Goal: Task Accomplishment & Management: Manage account settings

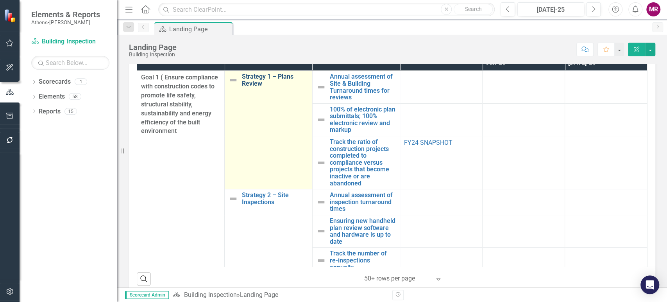
click at [263, 80] on link "Strategy 1 – Plans Review" at bounding box center [275, 80] width 66 height 14
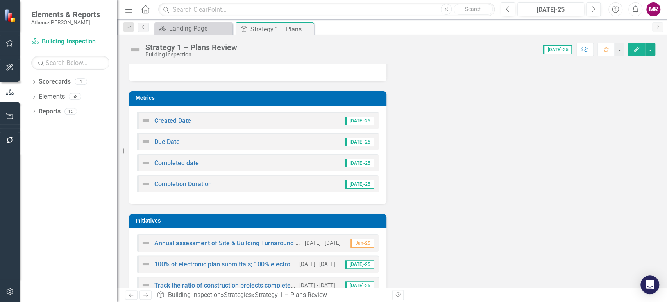
scroll to position [140, 0]
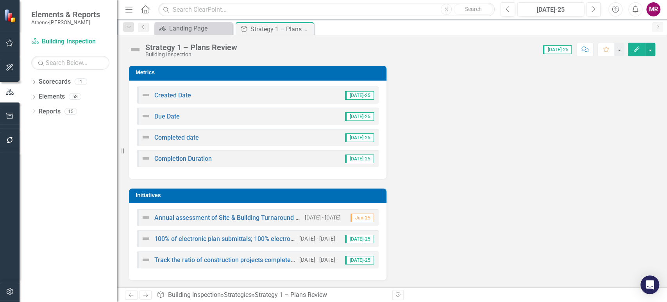
click at [293, 200] on td "Initiatives" at bounding box center [259, 196] width 247 height 12
click at [263, 29] on div "Strategy 1 – Plans Review" at bounding box center [271, 29] width 42 height 10
click at [172, 29] on div "Landing Page" at bounding box center [195, 28] width 52 height 10
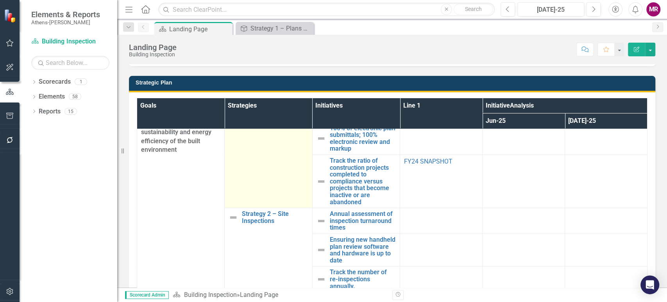
scroll to position [87, 0]
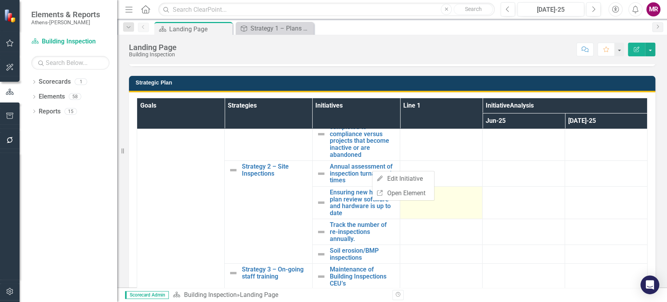
click at [400, 204] on td at bounding box center [441, 202] width 82 height 32
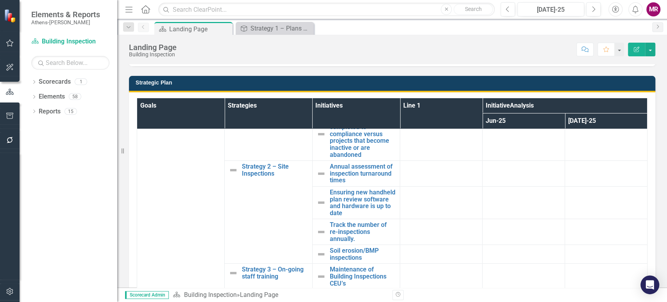
click at [355, 114] on th "Initiatives" at bounding box center [356, 113] width 88 height 31
click at [345, 169] on link "Annual assessment of inspection turnaround times" at bounding box center [363, 173] width 66 height 21
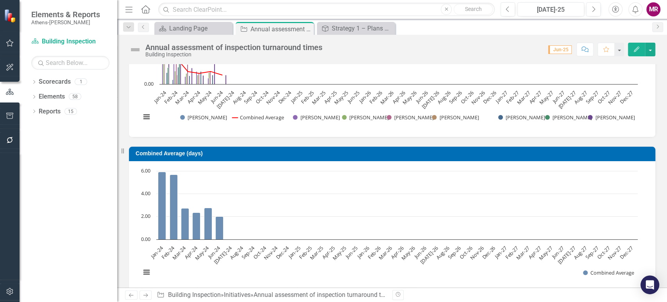
scroll to position [209, 0]
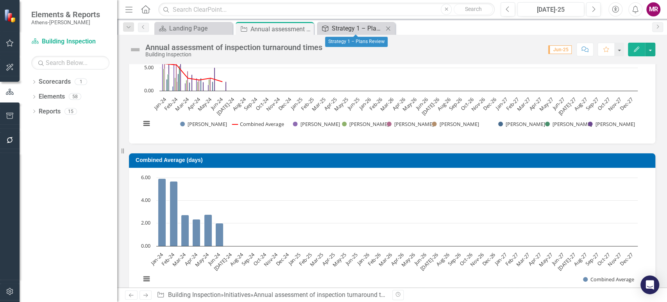
click at [352, 30] on div "Strategy 1 – Plans Review" at bounding box center [358, 28] width 52 height 10
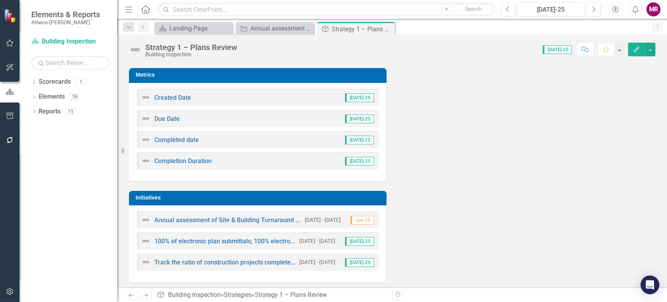
scroll to position [140, 0]
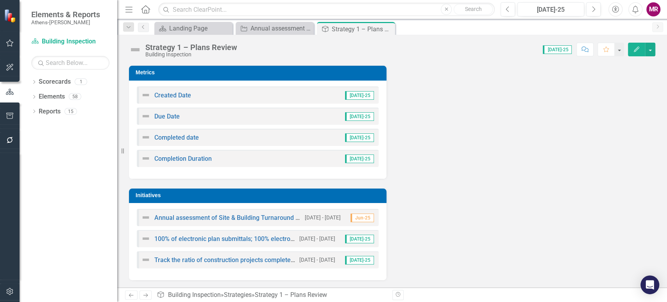
click at [418, 234] on div "Analysis Jul-25 Recommendations Jul-25 Metrics Created Date Jul-25 Due Date Jul…" at bounding box center [392, 121] width 538 height 318
click at [243, 193] on h3 "Initiatives" at bounding box center [259, 195] width 247 height 6
click at [649, 50] on button "button" at bounding box center [650, 50] width 10 height 14
click at [187, 30] on div "Landing Page" at bounding box center [195, 28] width 52 height 10
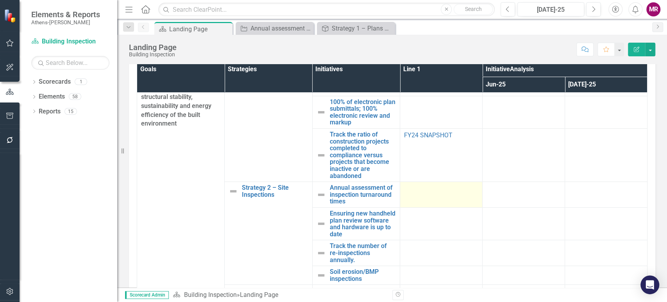
scroll to position [43, 0]
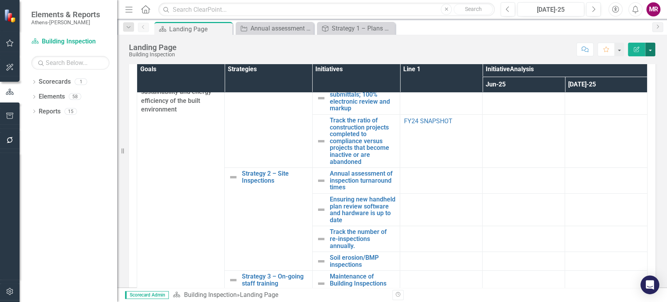
click at [651, 50] on button "button" at bounding box center [650, 50] width 10 height 14
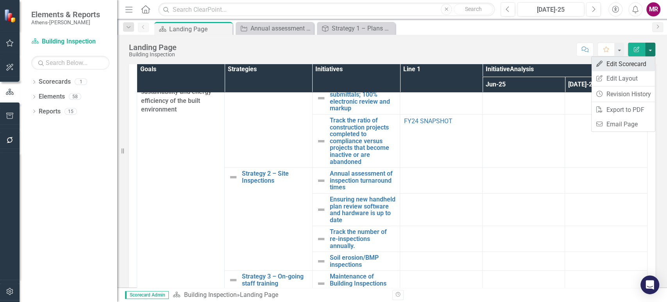
click at [631, 61] on link "Edit Edit Scorecard" at bounding box center [623, 64] width 63 height 14
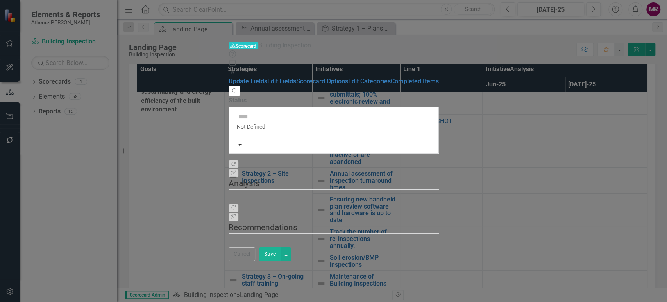
click at [234, 70] on icon at bounding box center [232, 72] width 5 height 5
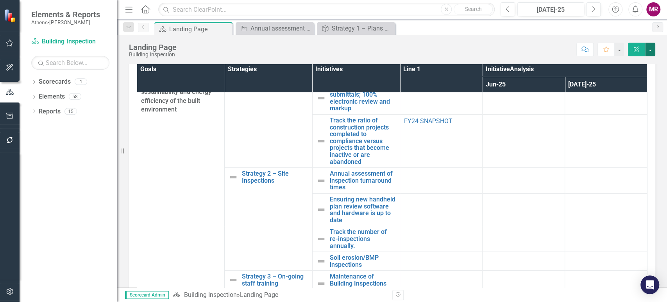
click at [651, 49] on button "button" at bounding box center [650, 50] width 10 height 14
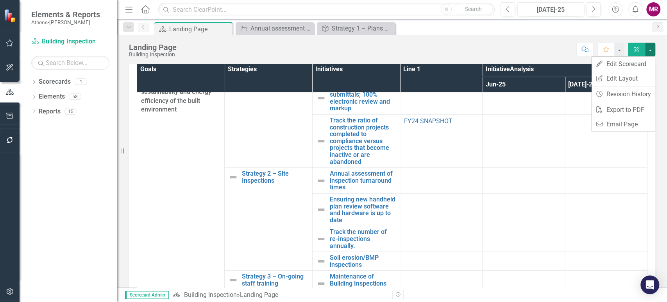
click at [517, 45] on div "Score: N/A Jul-25 Completed Comment Favorite Edit Report" at bounding box center [418, 49] width 475 height 13
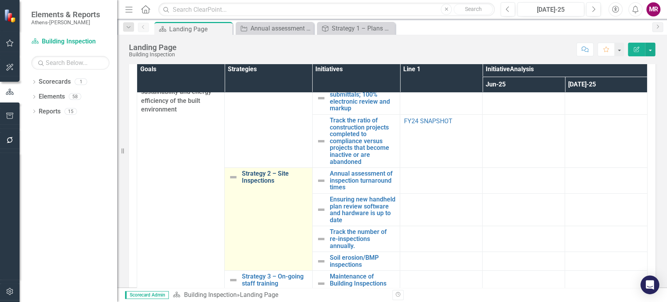
click at [259, 180] on link "Strategy 2 – Site Inspections" at bounding box center [275, 177] width 66 height 14
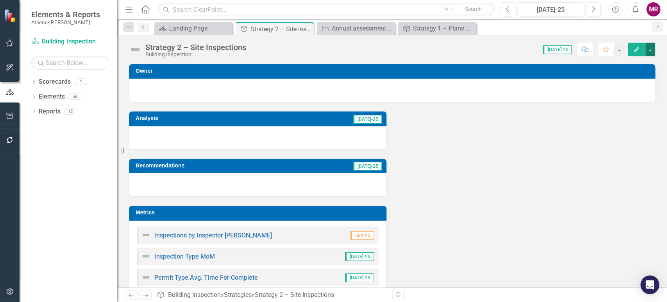
click at [651, 50] on button "button" at bounding box center [650, 50] width 10 height 14
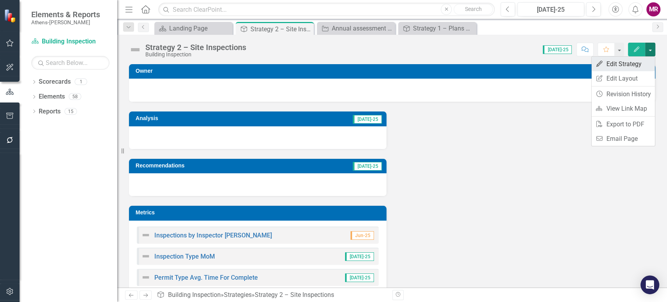
click at [634, 66] on link "Edit Edit Strategy" at bounding box center [623, 64] width 63 height 14
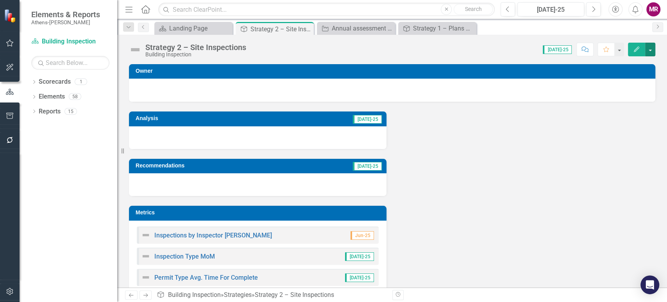
scroll to position [43, 0]
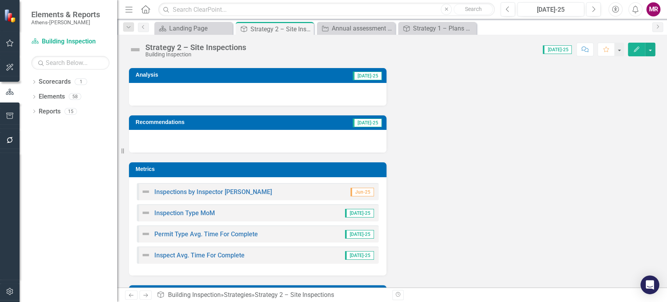
click at [145, 165] on td "Metrics" at bounding box center [259, 170] width 247 height 12
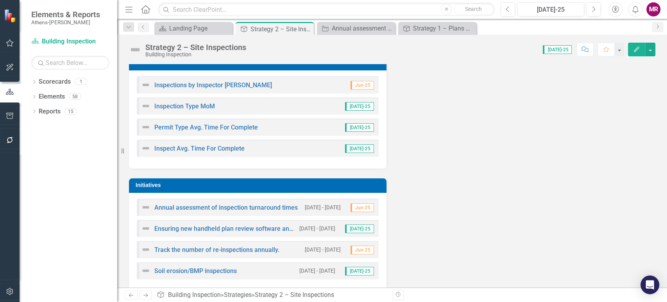
scroll to position [161, 0]
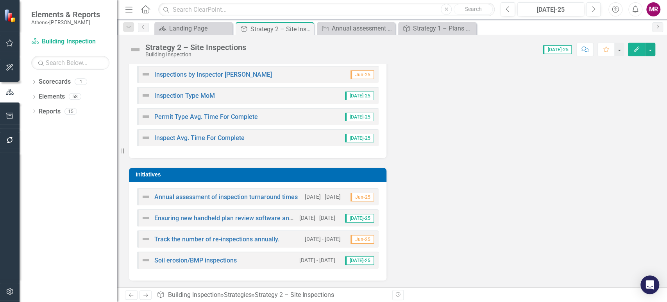
click at [148, 174] on h3 "Initiatives" at bounding box center [259, 175] width 247 height 6
drag, startPoint x: 246, startPoint y: 215, endPoint x: 223, endPoint y: 222, distance: 24.5
click at [223, 222] on div "Ensuring new handheld plan review software and hardware is up to date" at bounding box center [218, 217] width 154 height 9
click at [220, 216] on link "Ensuring new handheld plan review software and hardware is up to date" at bounding box center [255, 217] width 203 height 7
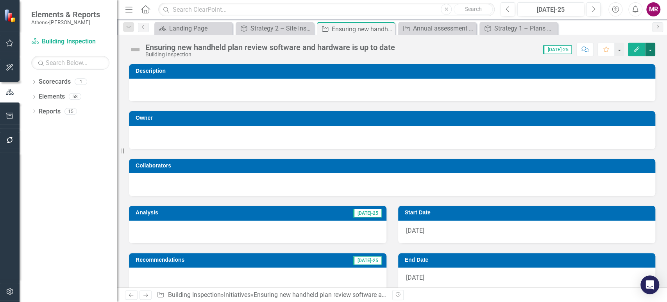
click at [652, 52] on button "button" at bounding box center [650, 50] width 10 height 14
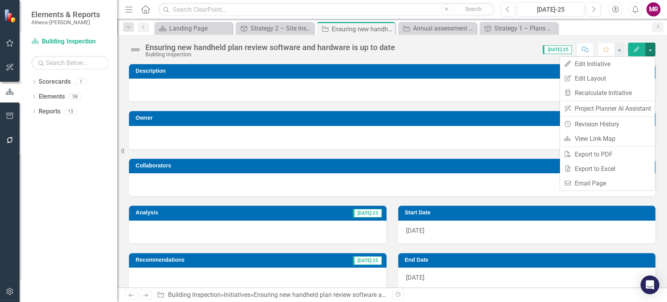
click at [524, 44] on div "Score: 0.00 Jul-25 Completed Comment Favorite Edit" at bounding box center [527, 49] width 256 height 13
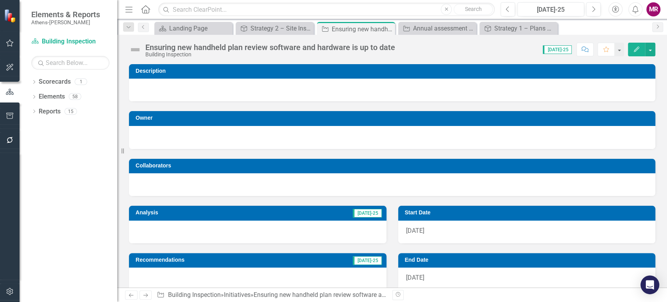
click at [146, 8] on icon "Home" at bounding box center [145, 9] width 10 height 8
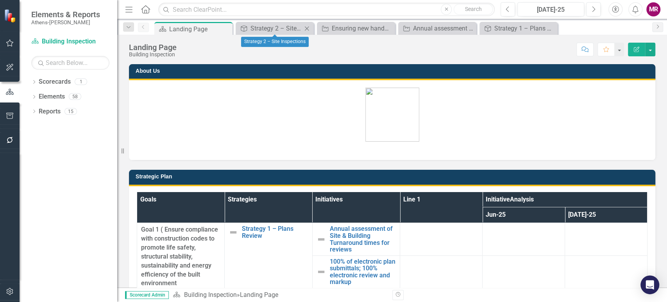
click at [307, 28] on icon at bounding box center [307, 28] width 4 height 4
click at [0, 0] on icon at bounding box center [0, 0] width 0 height 0
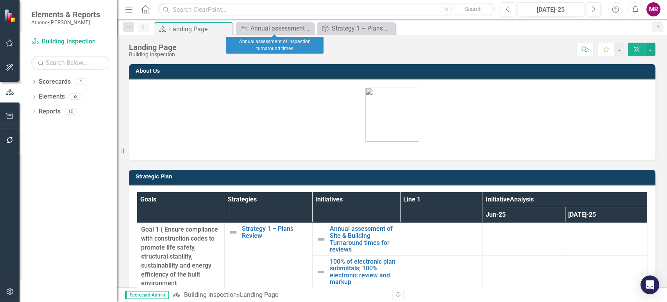
click at [0, 0] on icon at bounding box center [0, 0] width 0 height 0
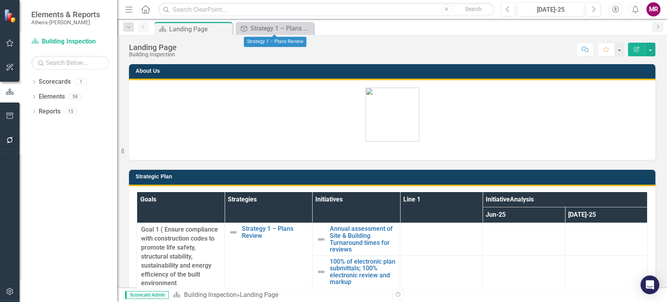
click at [0, 0] on icon at bounding box center [0, 0] width 0 height 0
click at [618, 52] on button "button" at bounding box center [619, 50] width 10 height 14
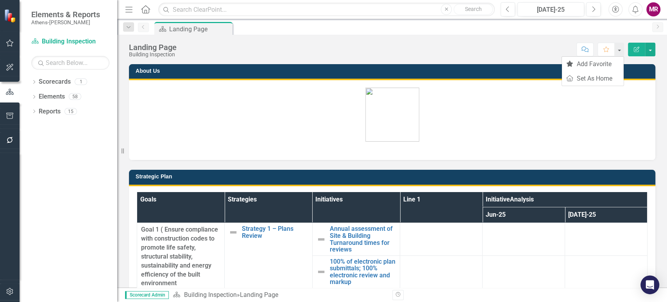
click at [458, 35] on div "Landing Page Building Inspection Score: N/A Jul-25 Completed Comment Favorite E…" at bounding box center [392, 46] width 550 height 23
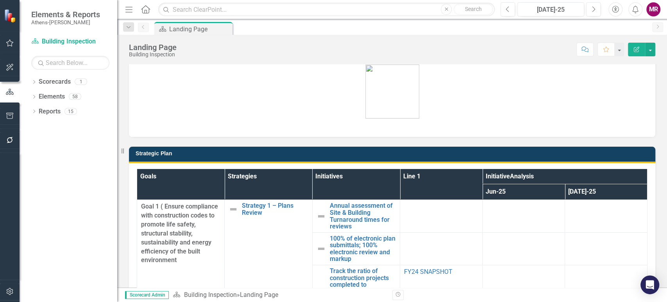
scroll to position [43, 0]
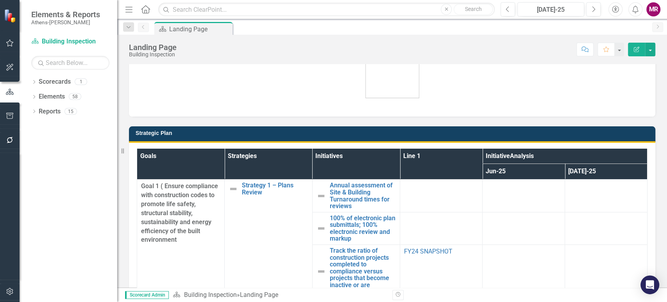
drag, startPoint x: 334, startPoint y: 156, endPoint x: 333, endPoint y: 152, distance: 4.5
click at [334, 153] on th "Initiatives" at bounding box center [356, 163] width 88 height 31
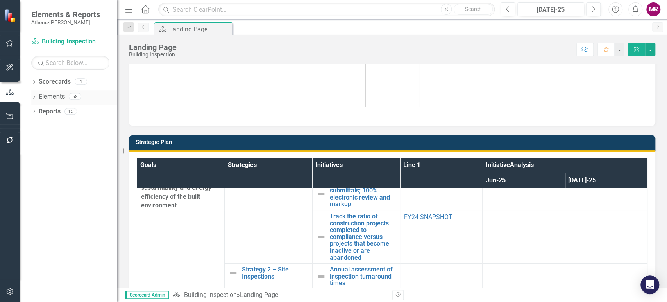
click at [50, 94] on link "Elements" at bounding box center [52, 96] width 26 height 9
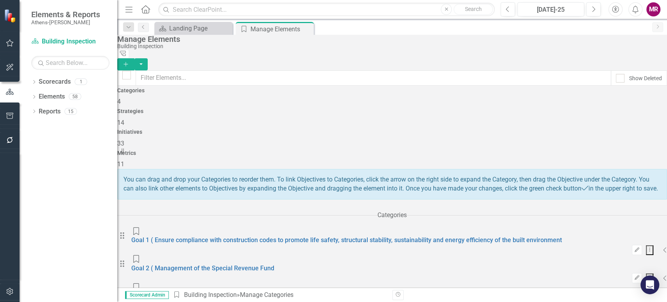
click at [476, 129] on div "Initiatives 33" at bounding box center [392, 138] width 550 height 19
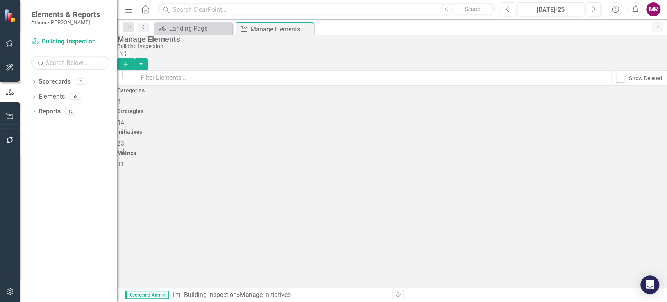
checkbox input "false"
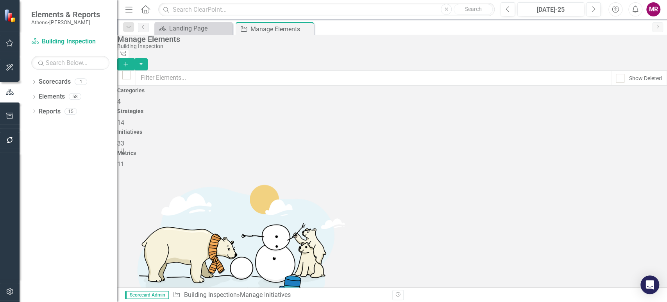
click at [128, 62] on icon "button" at bounding box center [125, 64] width 4 height 4
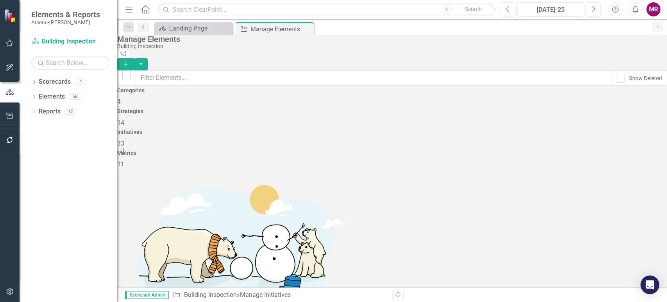
click at [348, 115] on div "Strategies 14" at bounding box center [392, 117] width 550 height 19
click at [431, 129] on div "Initiatives 33" at bounding box center [392, 138] width 550 height 19
click at [148, 58] on button "button" at bounding box center [140, 64] width 13 height 12
click at [634, 36] on div "Manage Elements Building Inspection Tree Explorer Add" at bounding box center [392, 53] width 550 height 36
click at [148, 58] on button "button" at bounding box center [140, 64] width 13 height 12
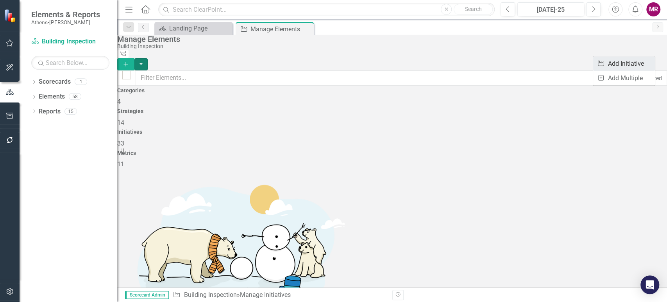
click at [643, 61] on link "Initiative Add Initiative" at bounding box center [624, 63] width 62 height 14
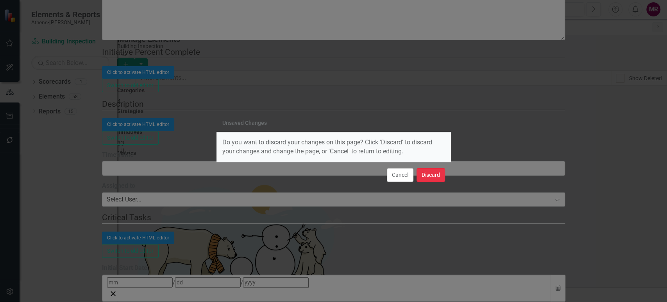
click at [439, 176] on button "Discard" at bounding box center [431, 175] width 29 height 14
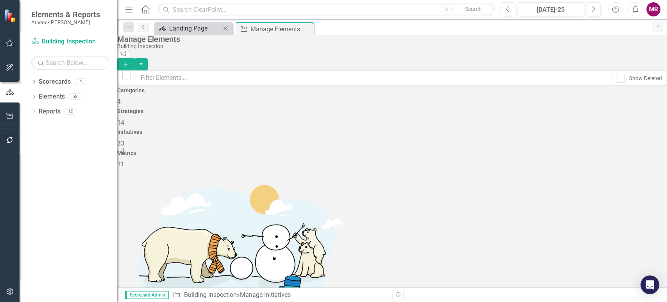
click at [187, 25] on div "Landing Page" at bounding box center [195, 28] width 52 height 10
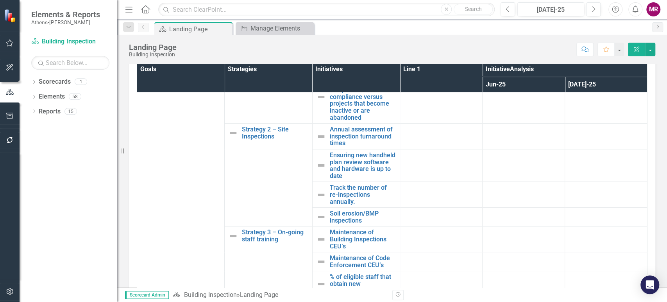
scroll to position [50, 0]
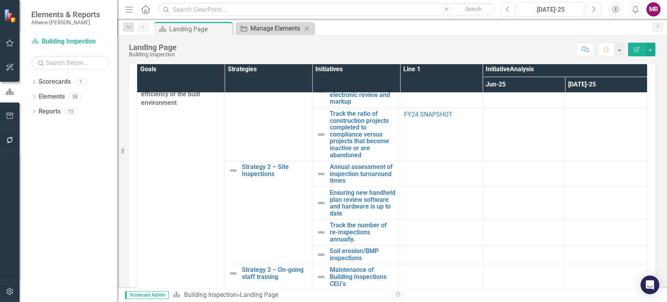
click at [283, 28] on div "Manage Elements" at bounding box center [276, 28] width 52 height 10
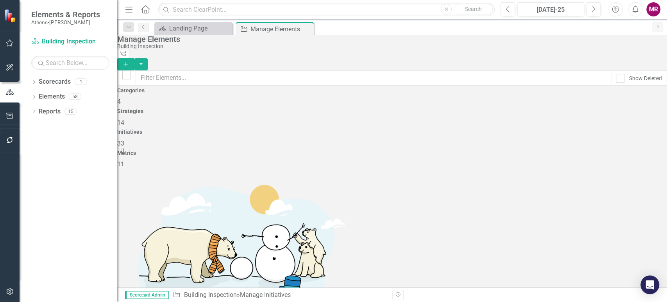
click at [124, 119] on span "14" at bounding box center [120, 122] width 7 height 7
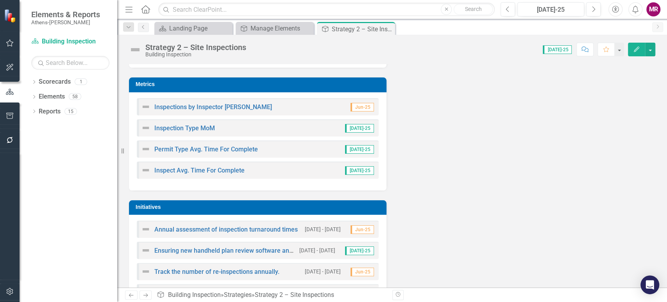
scroll to position [130, 0]
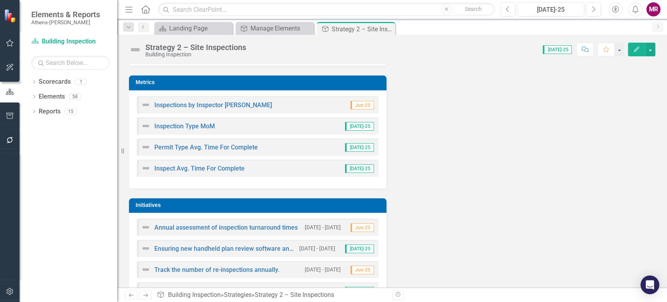
click at [637, 47] on icon "Edit" at bounding box center [636, 48] width 7 height 5
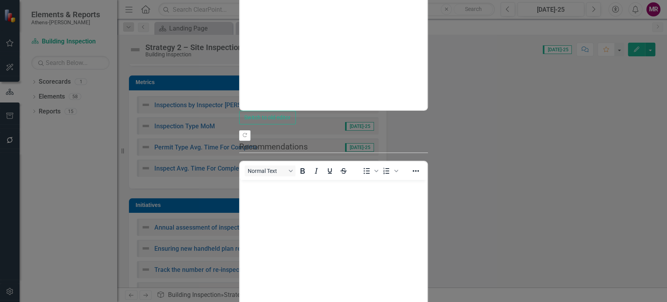
scroll to position [488, 0]
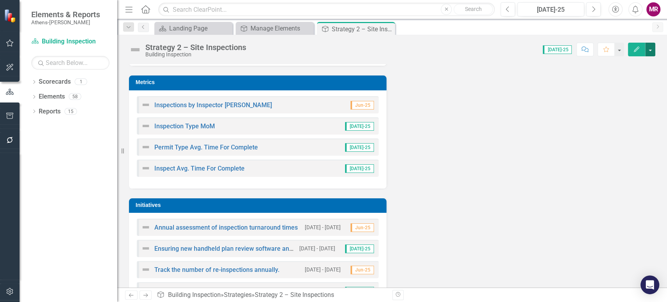
click at [651, 52] on button "button" at bounding box center [650, 50] width 10 height 14
click at [542, 59] on div "Strategy 2 – Site Inspections Building Inspection Score: 0.00 Jul-25 Completed …" at bounding box center [392, 161] width 550 height 252
click at [389, 30] on icon "Close" at bounding box center [388, 29] width 8 height 6
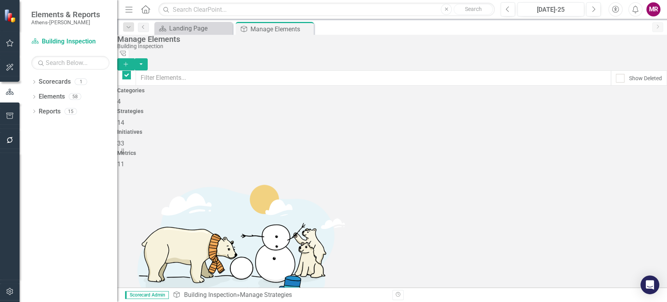
checkbox input "false"
click at [124, 139] on span "33" at bounding box center [120, 142] width 7 height 7
click at [124, 119] on span "14" at bounding box center [120, 122] width 7 height 7
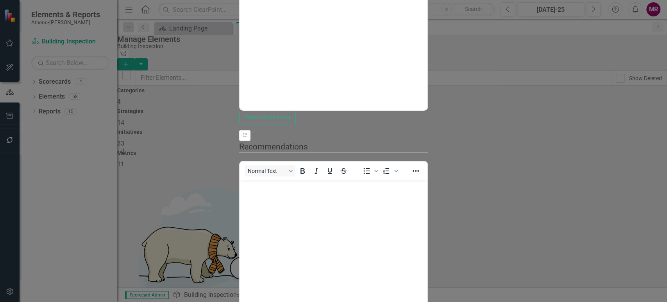
scroll to position [54, 0]
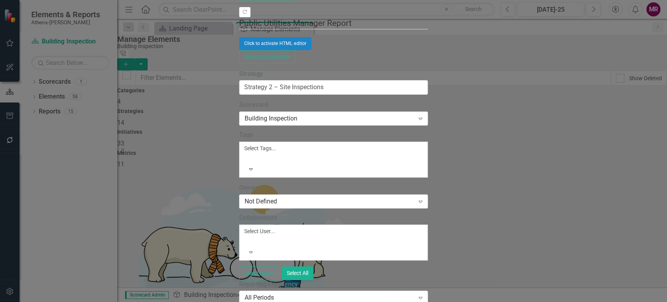
scroll to position [996, 0]
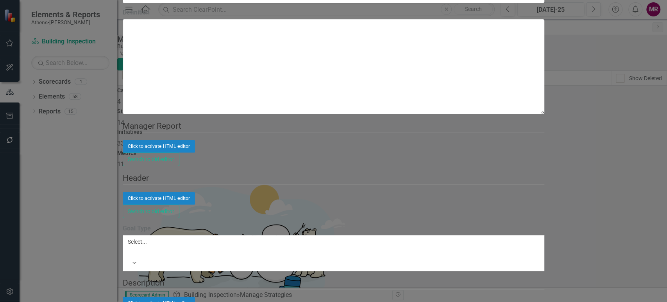
scroll to position [0, 0]
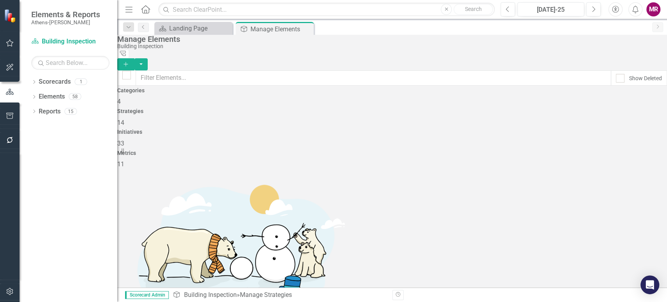
click at [124, 139] on span "33" at bounding box center [120, 142] width 7 height 7
click at [642, 229] on link "Copy Duplicate Initiative" at bounding box center [614, 233] width 70 height 14
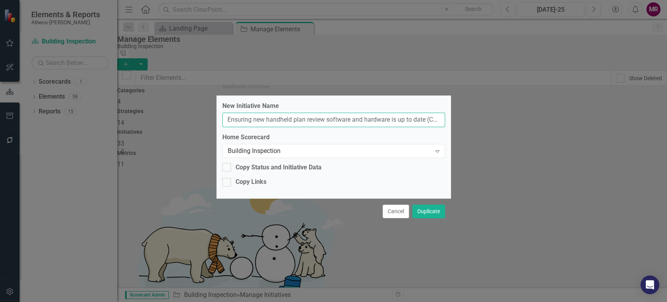
scroll to position [0, 6]
drag, startPoint x: 227, startPoint y: 117, endPoint x: 473, endPoint y: 155, distance: 249.1
click at [473, 155] on div "Duplicate Initiative New Initiative Name Ensuring new handheld plan review soft…" at bounding box center [333, 151] width 667 height 302
type input "Paperless Inspections"
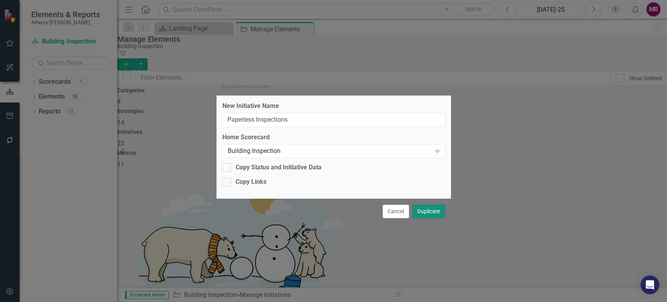
click at [430, 213] on button "Duplicate" at bounding box center [428, 211] width 33 height 14
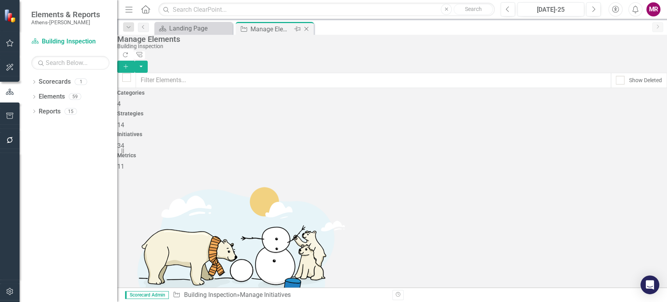
click at [307, 28] on icon "Close" at bounding box center [306, 29] width 8 height 6
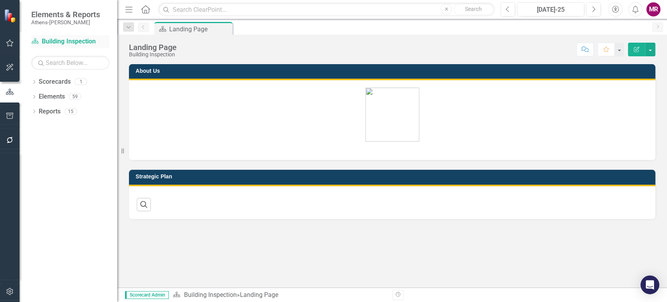
click at [70, 41] on link "Scorecard Building Inspection" at bounding box center [70, 41] width 78 height 9
click at [55, 39] on link "Scorecard Building Inspection" at bounding box center [70, 41] width 78 height 9
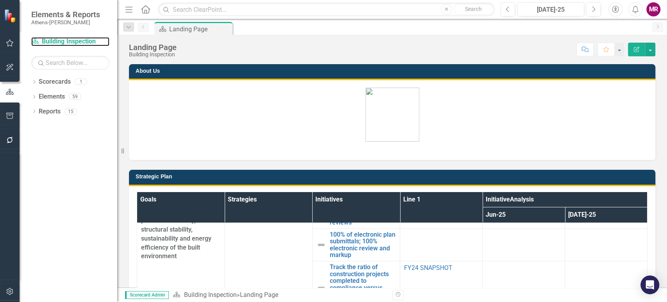
scroll to position [87, 0]
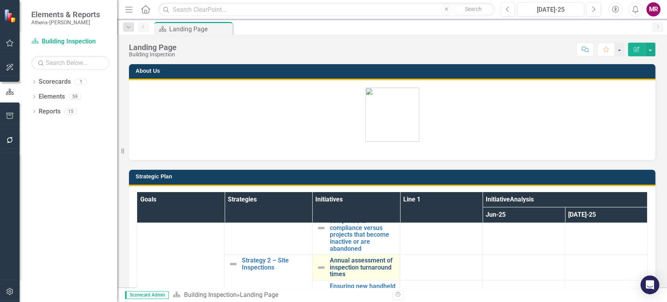
click at [336, 259] on link "Annual assessment of inspection turnaround times" at bounding box center [363, 267] width 66 height 21
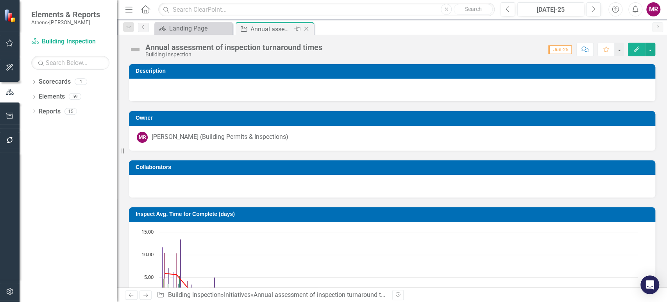
click at [306, 29] on icon "Close" at bounding box center [306, 29] width 8 height 6
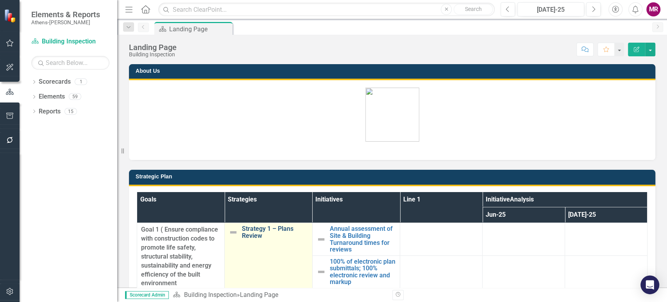
click at [261, 227] on link "Strategy 1 – Plans Review" at bounding box center [275, 232] width 66 height 14
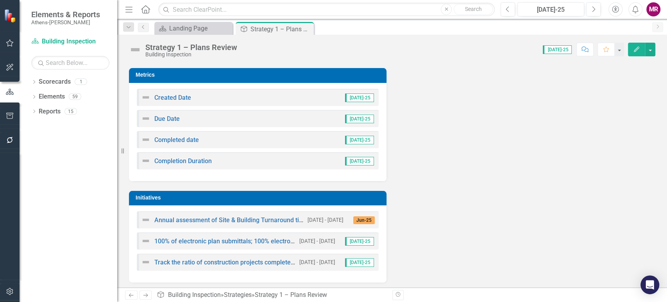
scroll to position [140, 0]
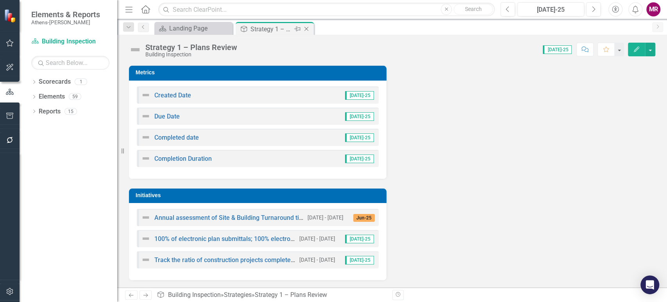
click at [307, 27] on icon "Close" at bounding box center [306, 29] width 8 height 6
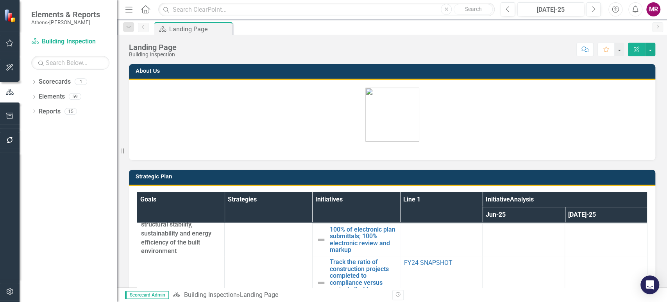
scroll to position [87, 0]
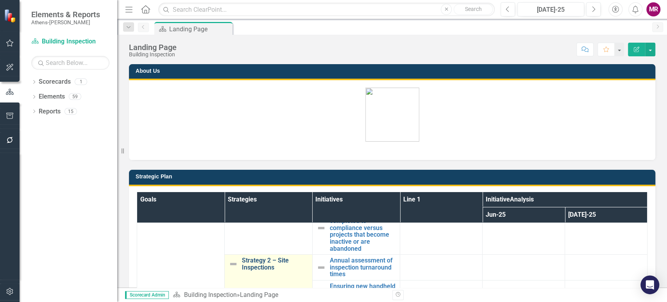
click at [264, 262] on link "Strategy 2 – Site Inspections" at bounding box center [275, 264] width 66 height 14
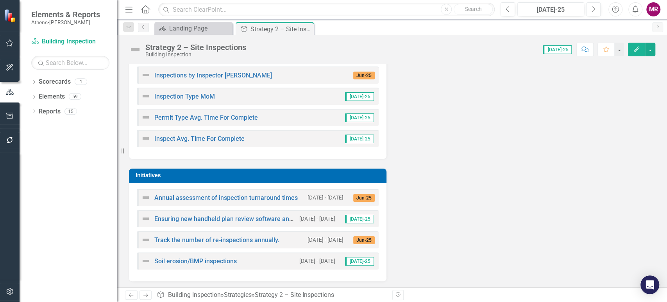
scroll to position [161, 0]
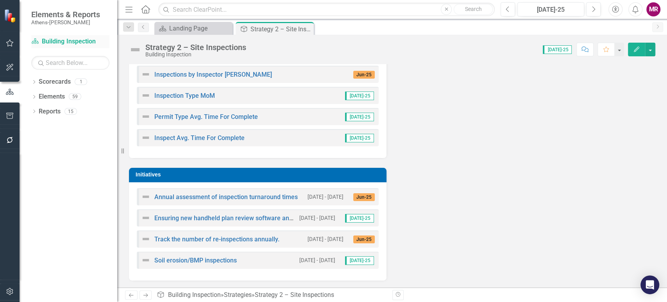
click at [75, 43] on link "Scorecard Building Inspection" at bounding box center [70, 41] width 78 height 9
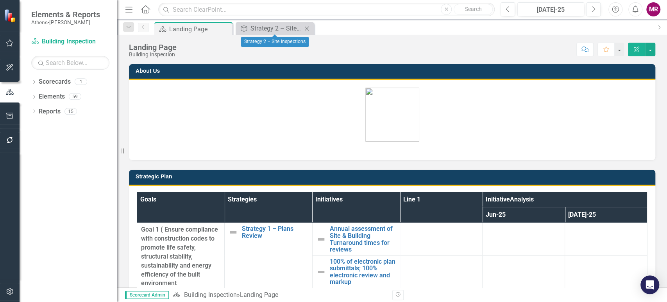
click at [307, 29] on icon "Close" at bounding box center [307, 28] width 8 height 6
click at [59, 99] on link "Elements" at bounding box center [52, 96] width 26 height 9
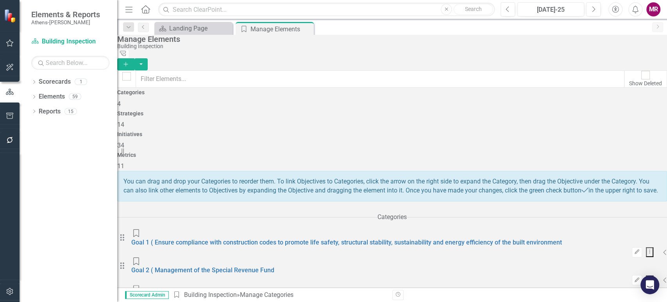
click at [124, 141] on span "34" at bounding box center [120, 144] width 7 height 7
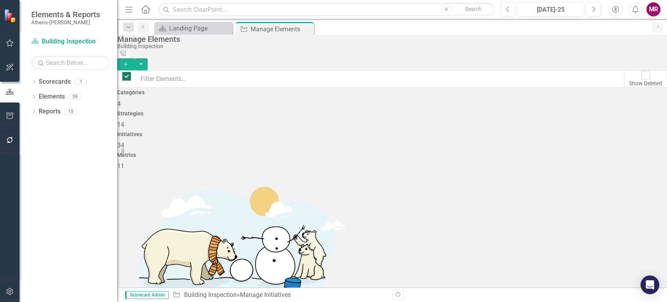
checkbox input "false"
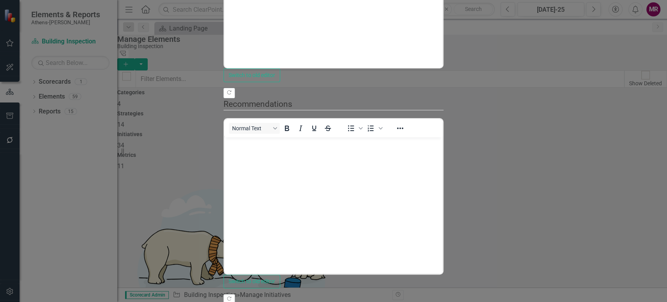
scroll to position [0, 0]
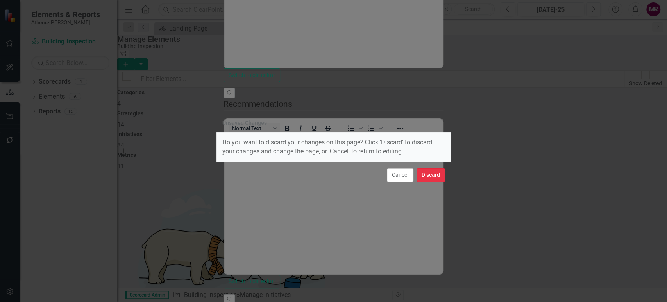
click at [435, 173] on button "Discard" at bounding box center [431, 175] width 29 height 14
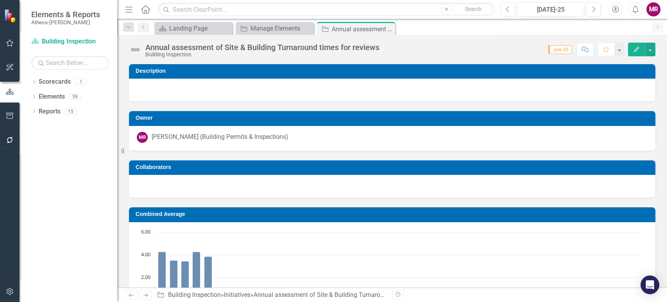
click at [0, 0] on icon at bounding box center [0, 0] width 0 height 0
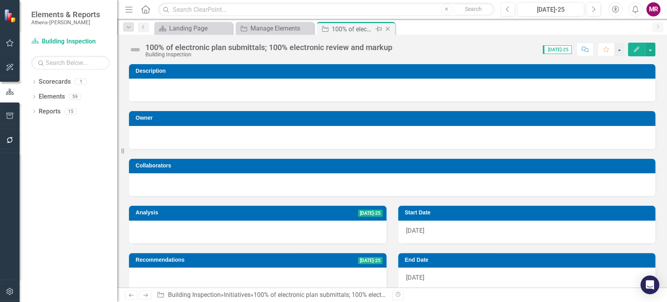
click at [390, 27] on icon "Close" at bounding box center [388, 29] width 8 height 6
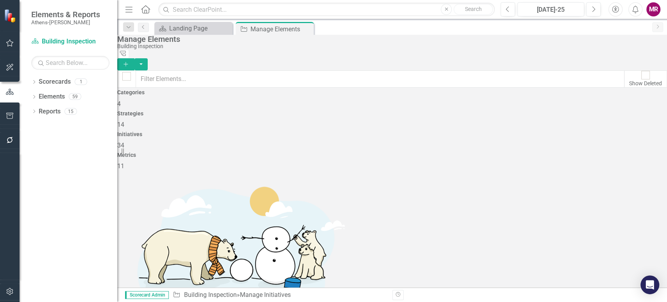
scroll to position [43, 0]
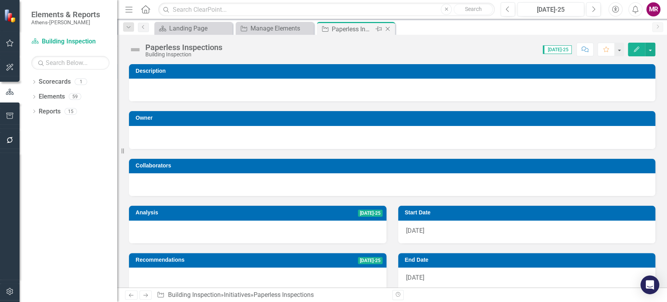
click at [387, 28] on icon at bounding box center [388, 29] width 4 height 4
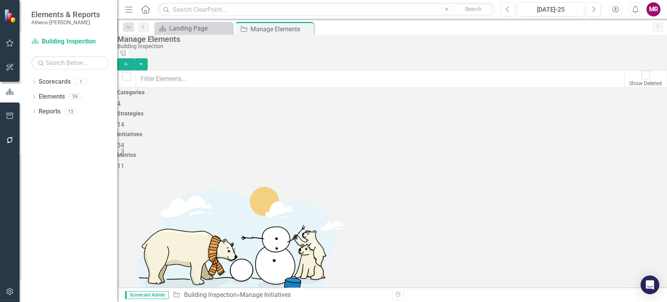
click at [219, 108] on div "Categories 4" at bounding box center [392, 98] width 550 height 19
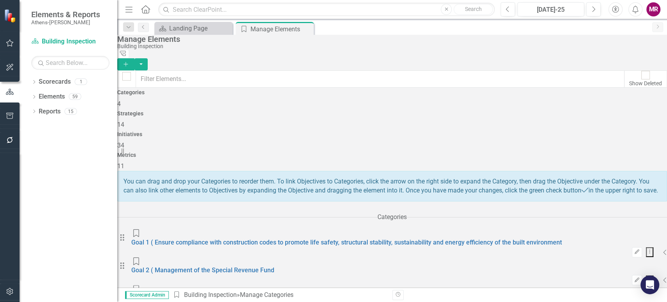
scroll to position [19, 0]
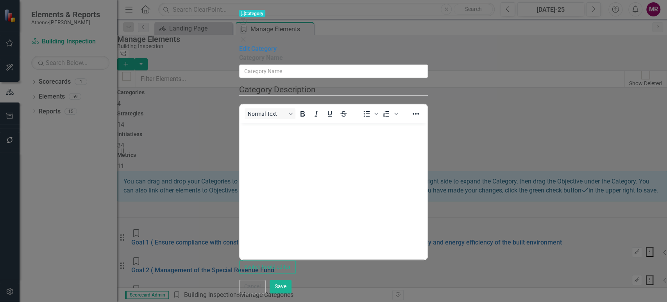
type input "Goal 1 ( Ensure compliance with construction codes to promote life safety, stru…"
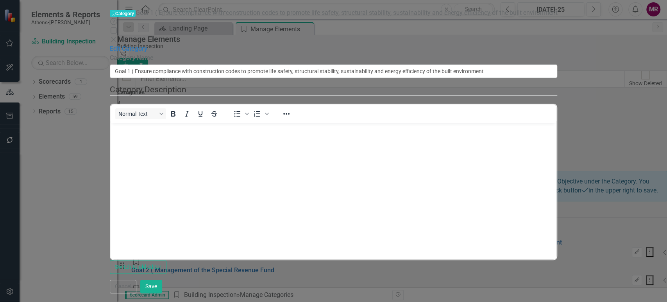
click at [118, 36] on icon "Close" at bounding box center [114, 39] width 8 height 6
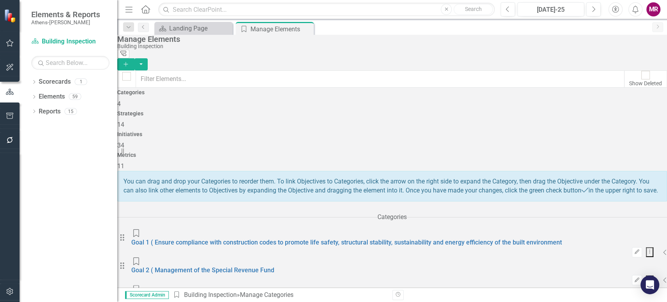
click at [129, 54] on link "Tree Explorer" at bounding box center [123, 54] width 12 height 9
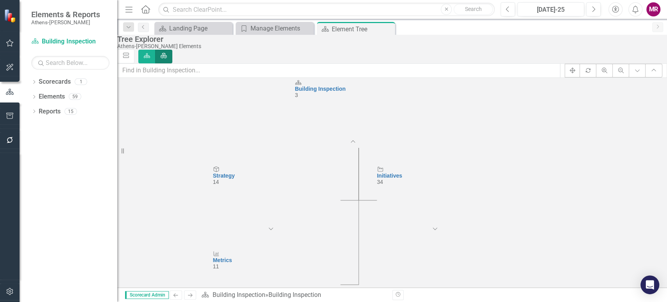
click at [447, 185] on div "34" at bounding box center [441, 182] width 128 height 6
click at [450, 239] on foreignobject "Expand Chart" at bounding box center [441, 234] width 18 height 18
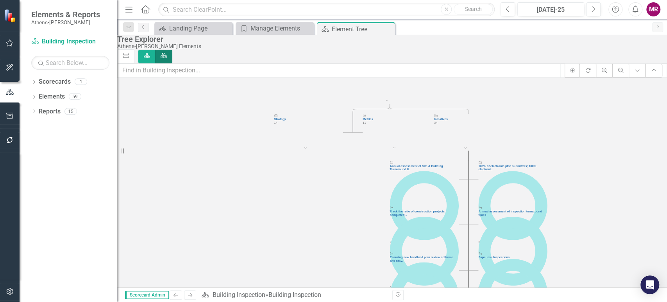
click at [313, 156] on foreignobject "Expand Chart" at bounding box center [309, 151] width 10 height 10
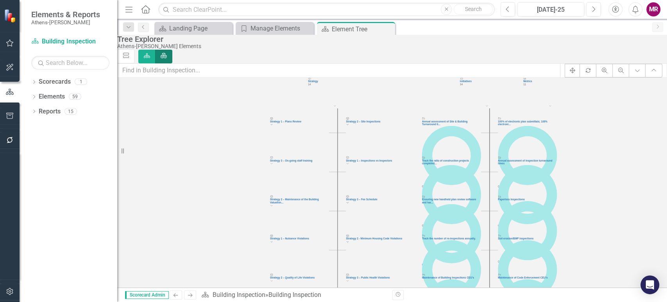
drag, startPoint x: 628, startPoint y: 231, endPoint x: 594, endPoint y: 181, distance: 61.3
click at [594, 181] on icon "Scorecard Building Inspection 3 Collapse Chart Strategy Strategy 14 Collapse Ch…" at bounding box center [380, 209] width 526 height 263
click at [543, 218] on icon at bounding box center [527, 230] width 49 height 49
click at [537, 224] on icon at bounding box center [527, 230] width 59 height 59
click at [540, 156] on icon "Scorecard Building Inspection 3 Collapse Chart Strategy Strategy 14 Collapse Ch…" at bounding box center [380, 209] width 526 height 263
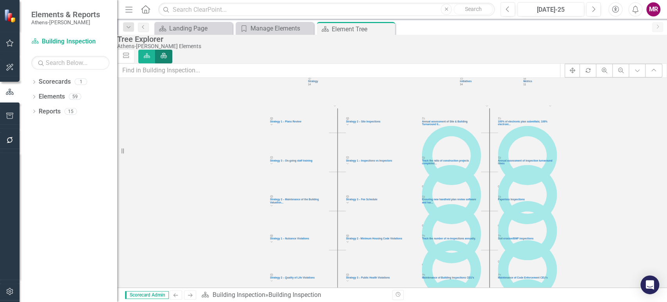
click icon
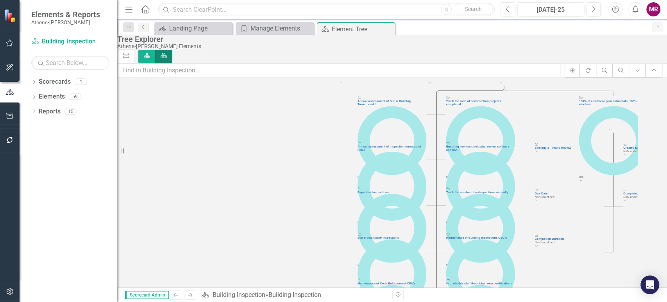
click at [413, 217] on icon at bounding box center [392, 228] width 69 height 69
click at [401, 190] on div "Initiative" at bounding box center [392, 189] width 69 height 4
click at [406, 211] on icon at bounding box center [392, 228] width 57 height 57
click icon "Initiative"
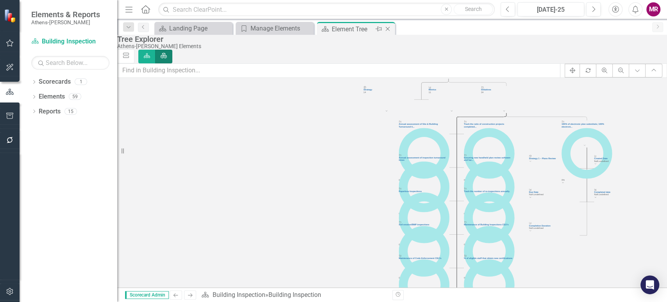
click at [388, 30] on icon "Close" at bounding box center [388, 29] width 8 height 6
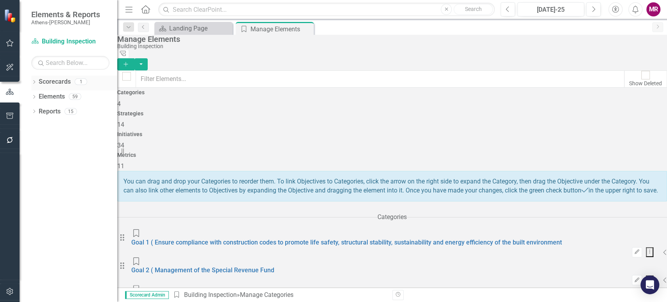
click at [60, 84] on link "Scorecards" at bounding box center [55, 81] width 32 height 9
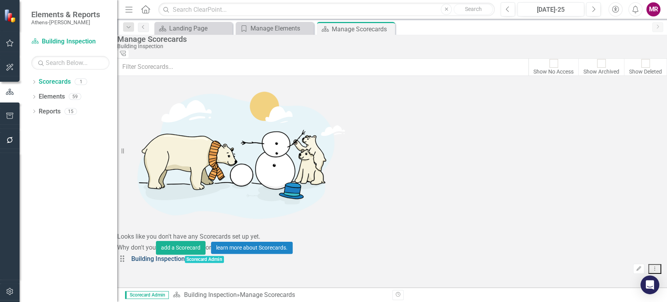
click at [179, 255] on link "Building Inspection" at bounding box center [158, 258] width 54 height 7
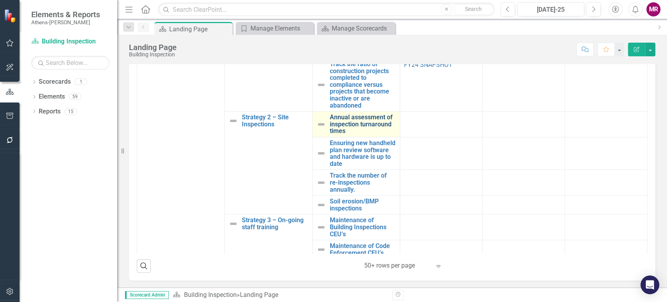
scroll to position [87, 0]
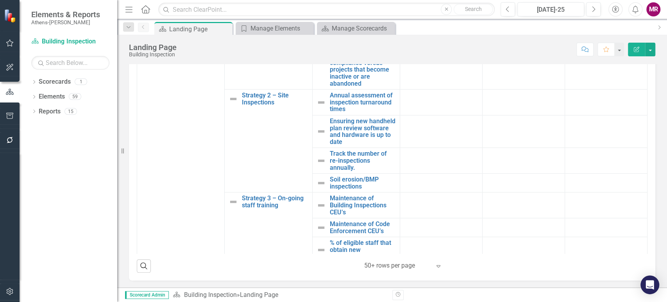
click at [639, 51] on icon "Edit Report" at bounding box center [636, 48] width 7 height 5
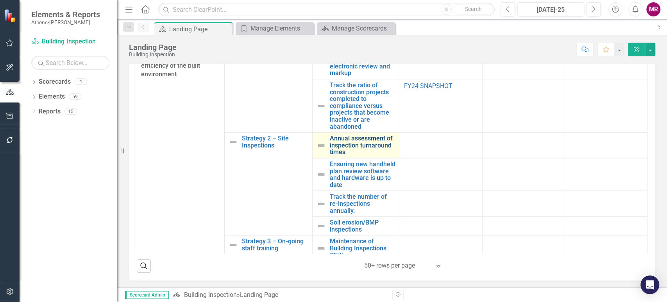
scroll to position [43, 0]
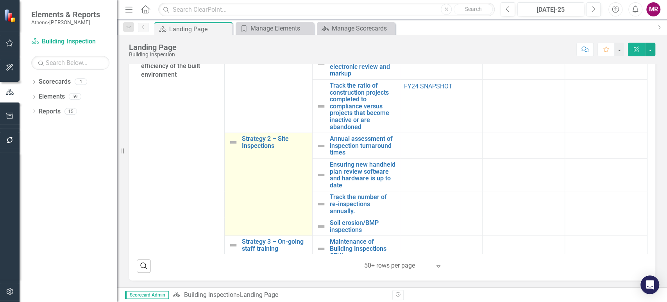
click at [0, 0] on link "Link Open Element" at bounding box center [0, 0] width 0 height 0
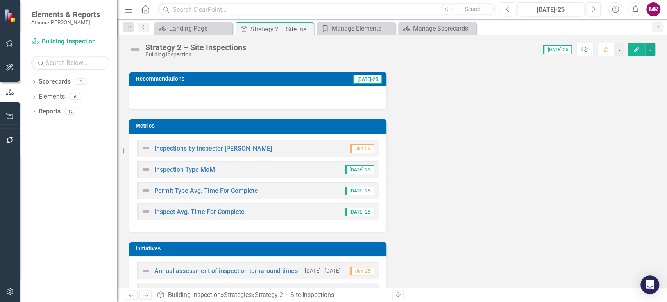
scroll to position [161, 0]
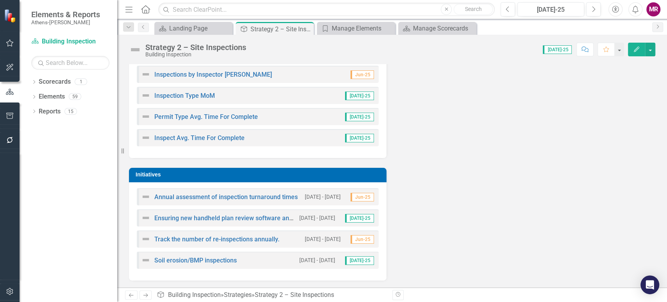
click at [207, 176] on h3 "Initiatives" at bounding box center [259, 175] width 247 height 6
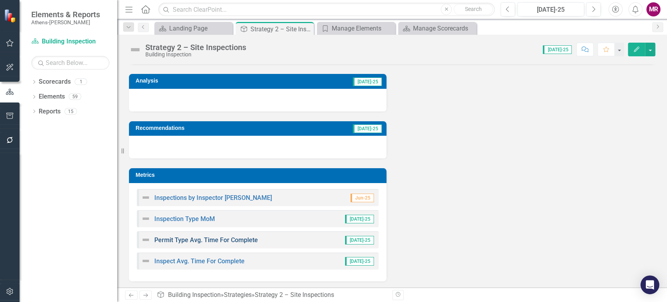
scroll to position [87, 0]
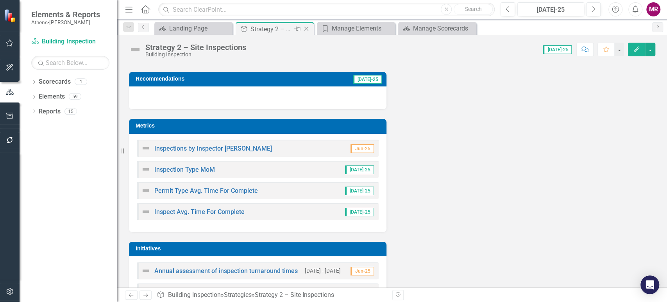
click at [305, 29] on icon "Close" at bounding box center [306, 29] width 8 height 6
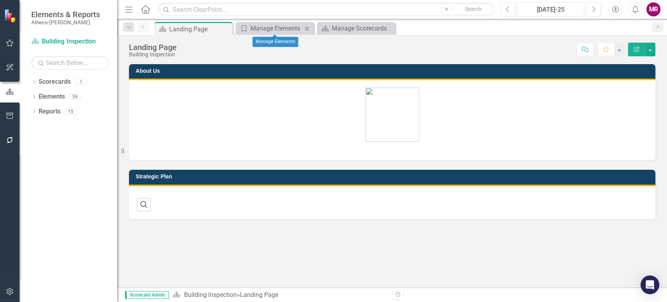
click at [305, 29] on icon "Close" at bounding box center [307, 28] width 8 height 6
click at [306, 27] on icon at bounding box center [307, 28] width 4 height 4
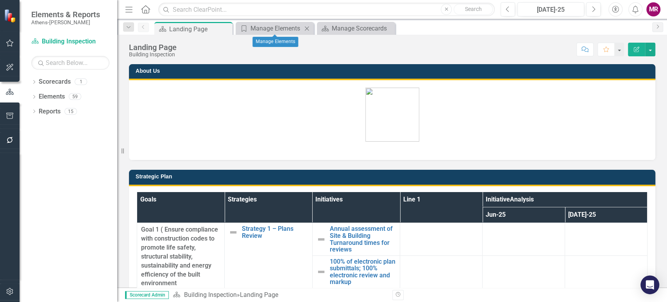
click at [308, 29] on icon "Close" at bounding box center [307, 28] width 8 height 6
click at [306, 29] on icon "Close" at bounding box center [307, 28] width 8 height 6
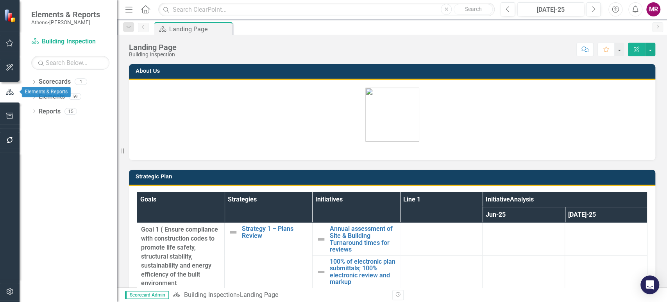
click at [7, 93] on icon "button" at bounding box center [10, 92] width 8 height 6
click at [54, 95] on link "Elements" at bounding box center [52, 96] width 26 height 9
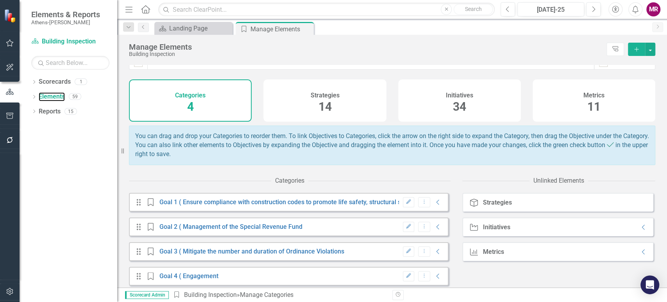
scroll to position [19, 0]
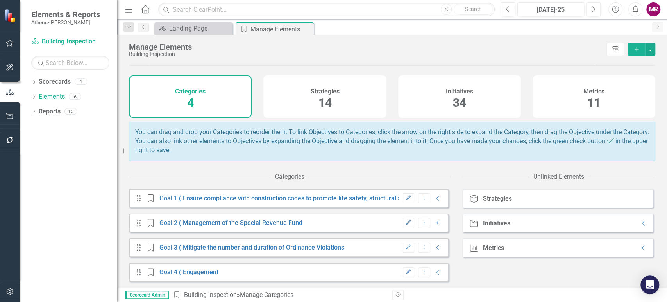
click at [453, 96] on span "34" at bounding box center [459, 103] width 13 height 14
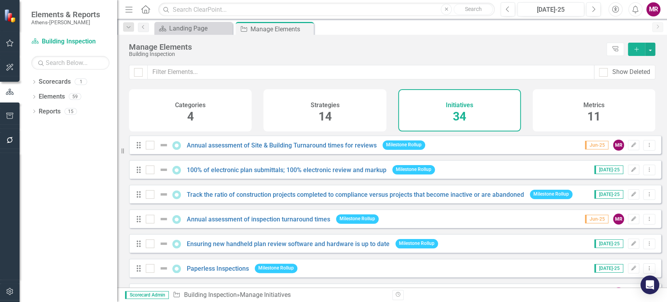
checkbox input "false"
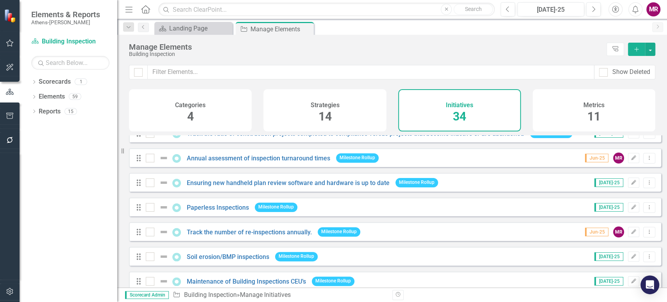
scroll to position [43, 0]
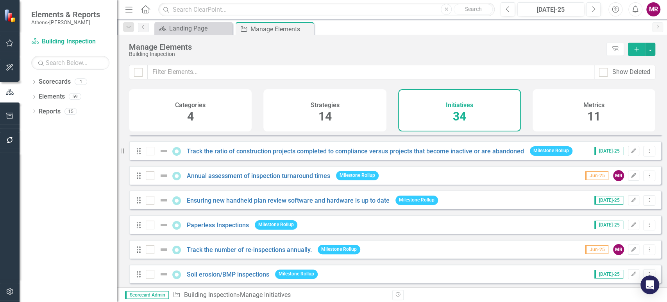
click at [138, 229] on icon "Drag" at bounding box center [139, 225] width 10 height 8
click at [149, 229] on div at bounding box center [150, 224] width 9 height 9
click at [149, 225] on input "checkbox" at bounding box center [148, 222] width 5 height 5
checkbox input "false"
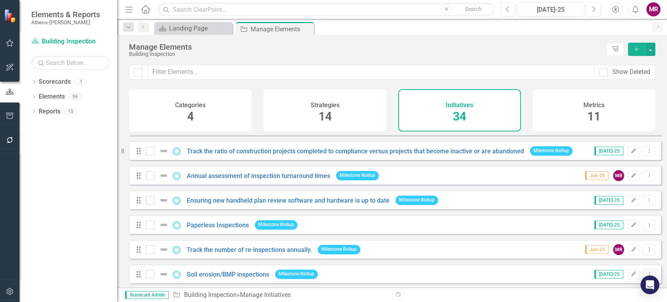
drag, startPoint x: 586, startPoint y: 228, endPoint x: 519, endPoint y: 240, distance: 68.7
click at [567, 224] on div "Drag Paperless Inspections Milestone Rollup [DATE]-25 Edit Dropdown Menu" at bounding box center [395, 224] width 532 height 19
drag, startPoint x: 267, startPoint y: 227, endPoint x: 241, endPoint y: 227, distance: 26.2
click at [647, 229] on button "Dropdown Menu" at bounding box center [649, 225] width 12 height 11
click at [620, 244] on link "Edit Edit Initiative" at bounding box center [614, 243] width 70 height 14
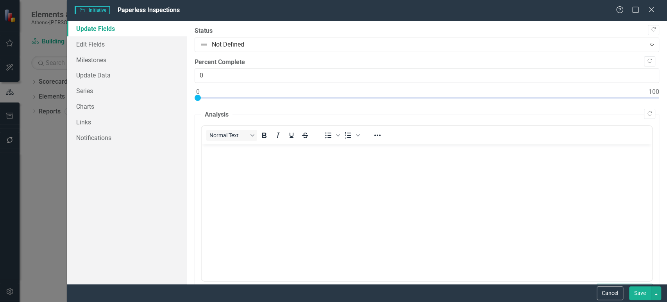
scroll to position [0, 0]
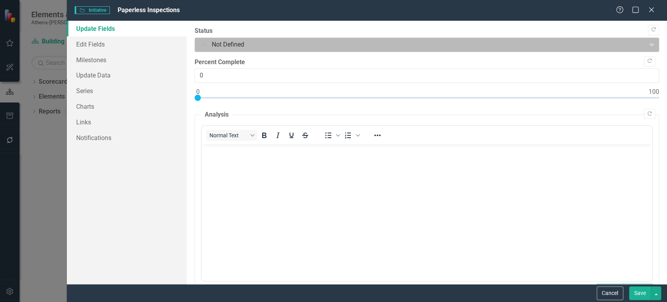
click at [648, 41] on icon "Expand" at bounding box center [652, 44] width 8 height 6
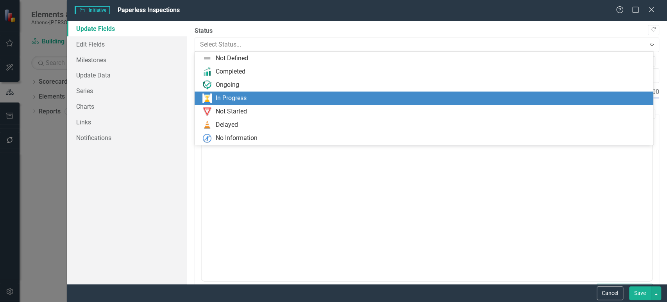
click at [449, 96] on div "In Progress" at bounding box center [425, 97] width 447 height 9
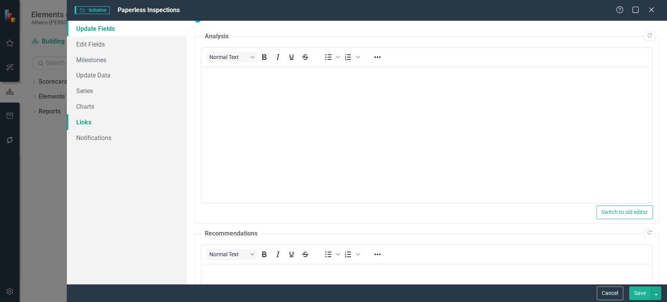
scroll to position [78, 0]
click at [105, 77] on link "Update Data" at bounding box center [127, 75] width 120 height 16
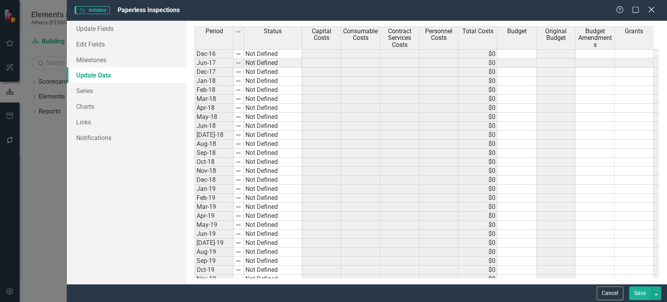
click at [653, 12] on icon "Close" at bounding box center [651, 9] width 10 height 7
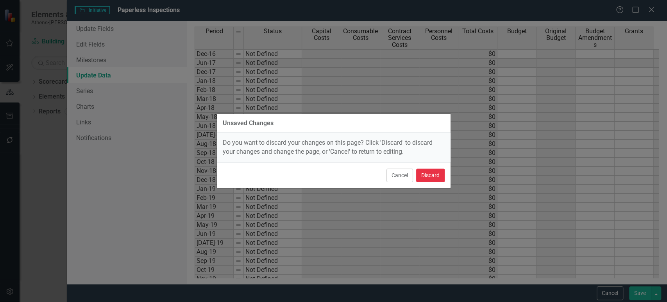
click at [420, 173] on button "Discard" at bounding box center [430, 175] width 29 height 14
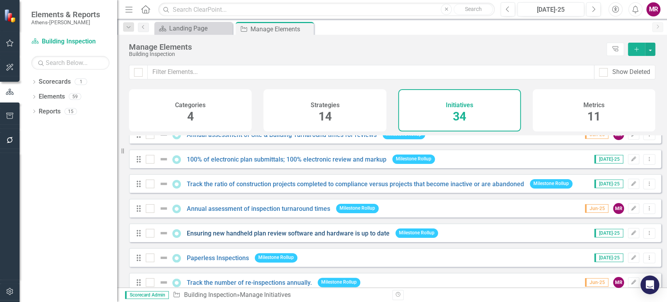
scroll to position [0, 0]
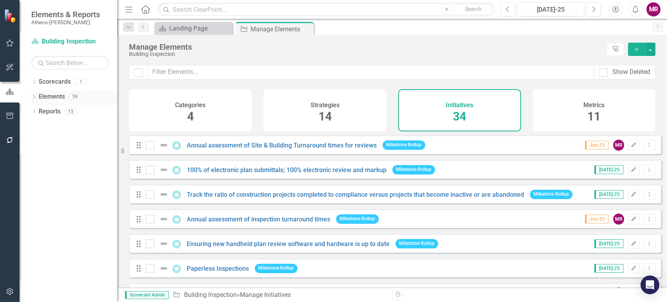
click at [52, 93] on link "Elements" at bounding box center [52, 96] width 26 height 9
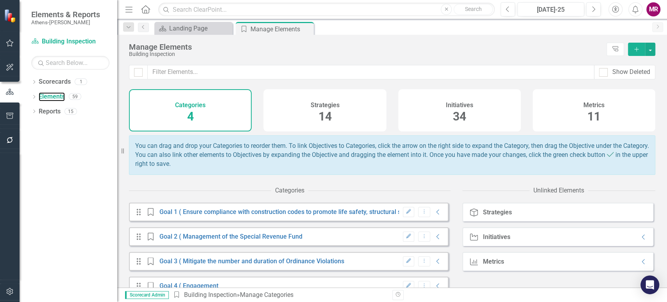
scroll to position [19, 0]
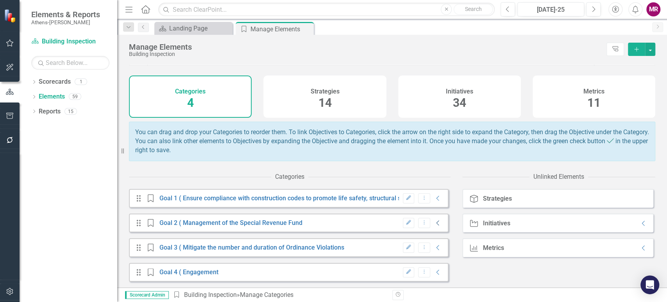
click at [434, 223] on icon "Collapse" at bounding box center [438, 223] width 8 height 6
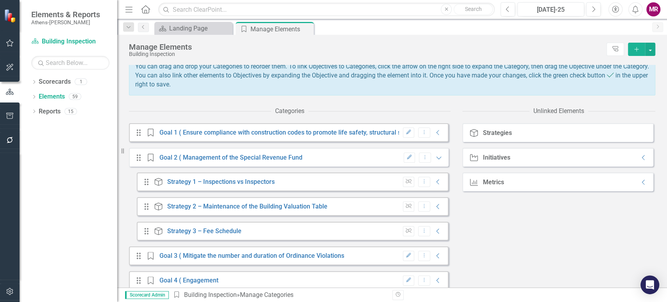
scroll to position [92, 0]
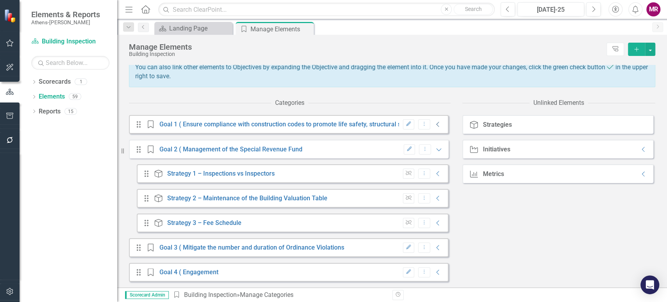
click at [436, 125] on icon at bounding box center [437, 124] width 3 height 5
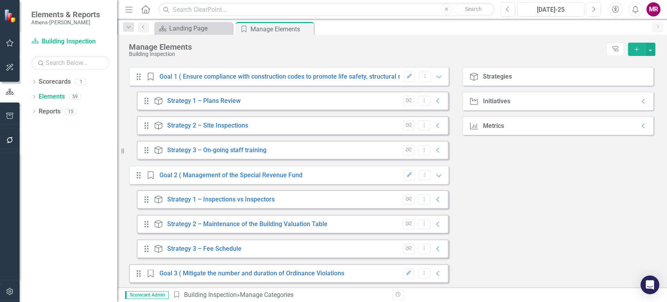
scroll to position [166, 0]
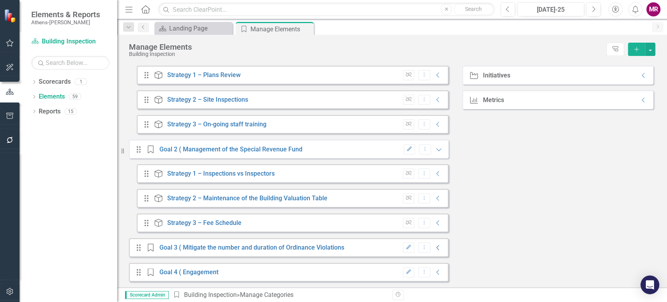
click at [434, 246] on icon "Collapse" at bounding box center [438, 247] width 8 height 6
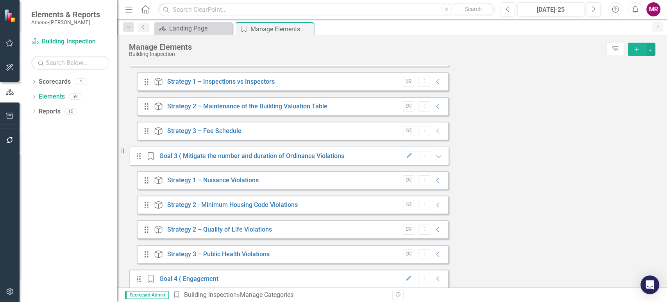
scroll to position [265, 0]
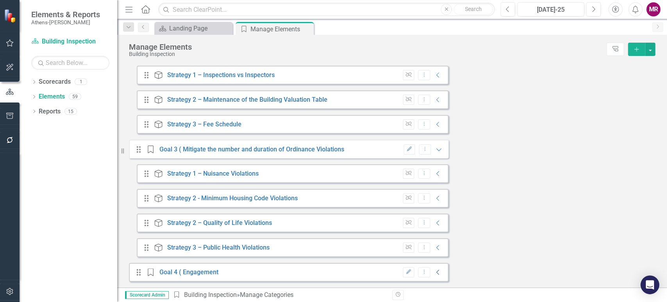
click at [434, 271] on icon "Collapse" at bounding box center [438, 272] width 8 height 6
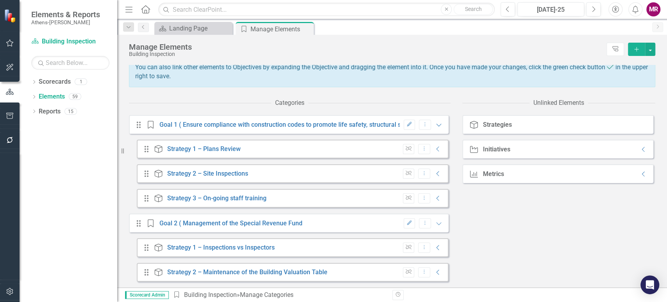
scroll to position [103, 0]
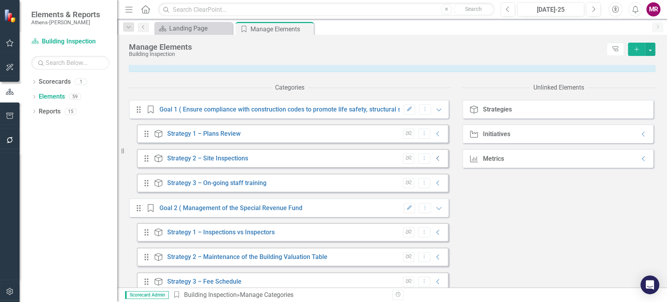
click at [434, 161] on icon "Collapse" at bounding box center [438, 158] width 8 height 6
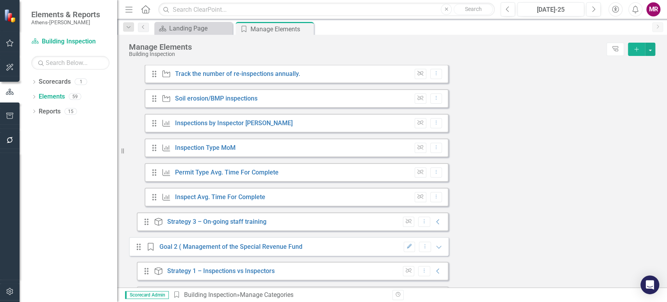
scroll to position [276, 0]
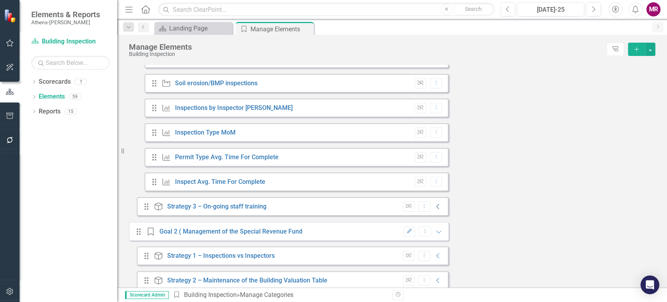
click at [434, 209] on icon "Collapse" at bounding box center [438, 206] width 8 height 6
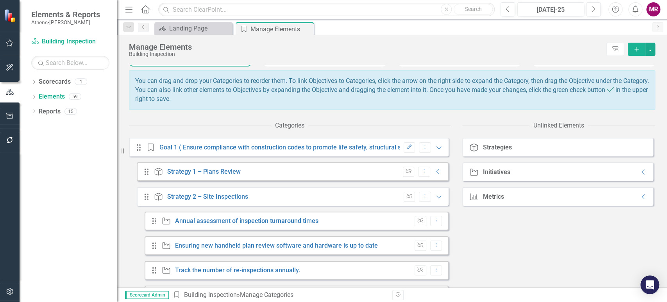
scroll to position [59, 0]
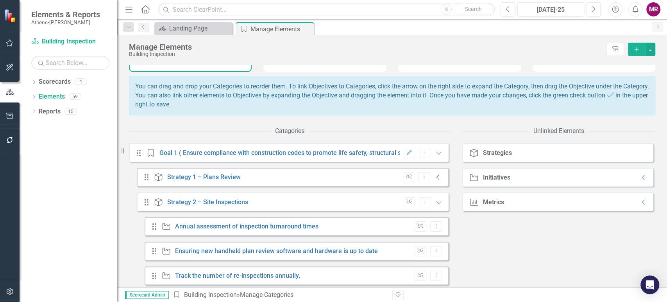
click at [434, 180] on icon "Collapse" at bounding box center [438, 177] width 8 height 6
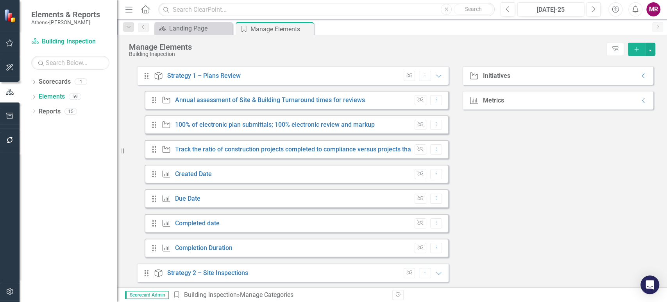
scroll to position [103, 0]
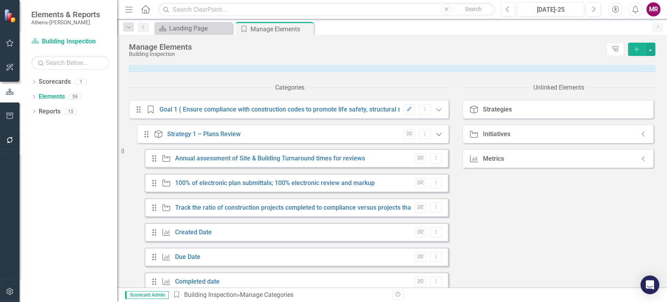
click at [435, 137] on icon "Expanded" at bounding box center [439, 134] width 8 height 6
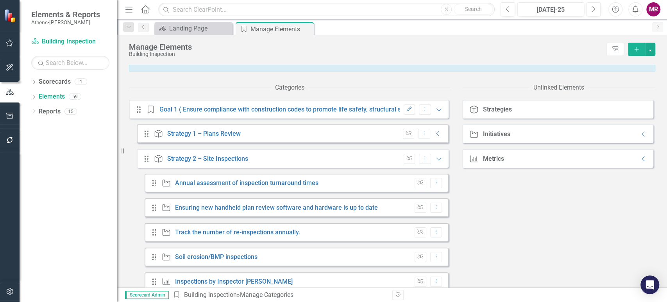
click at [434, 137] on icon "Collapse" at bounding box center [438, 134] width 8 height 6
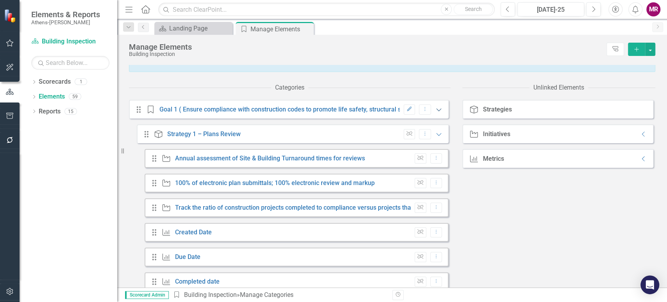
click at [435, 113] on icon "Expanded" at bounding box center [439, 109] width 8 height 6
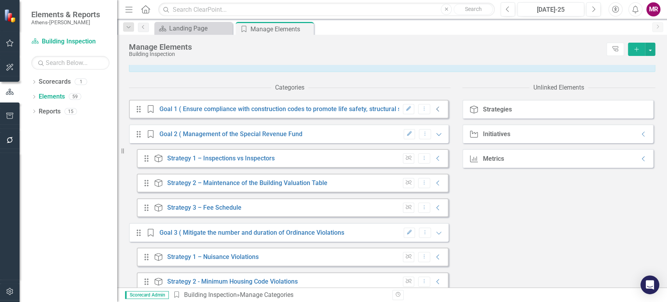
click at [431, 114] on div "Edit Dropdown Menu Collapse" at bounding box center [420, 109] width 43 height 11
click at [434, 112] on icon "Collapse" at bounding box center [438, 109] width 8 height 6
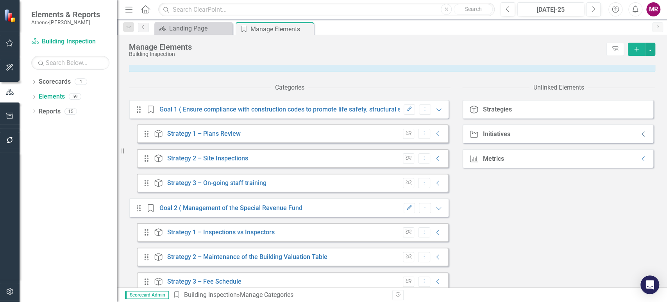
click at [640, 137] on icon "Collapse" at bounding box center [644, 134] width 8 height 6
drag, startPoint x: 572, startPoint y: 164, endPoint x: 537, endPoint y: 173, distance: 35.6
click at [537, 173] on div "Strategy Strategies Initiative Initiatives Expanded Drag Initiative Paperless I…" at bounding box center [558, 149] width 193 height 98
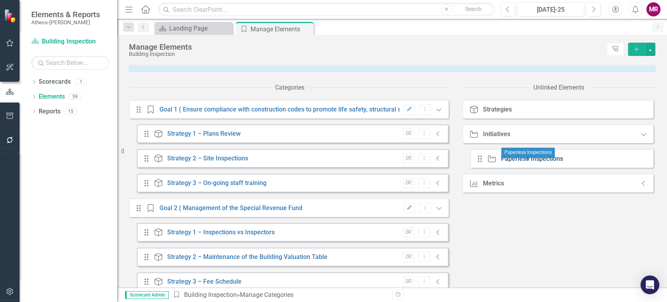
click at [518, 162] on link "Paperless Inspections" at bounding box center [532, 158] width 62 height 7
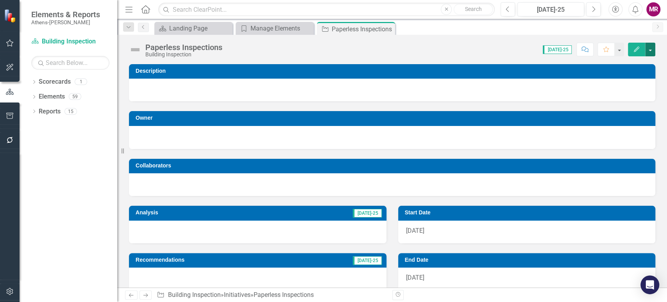
click at [651, 51] on button "button" at bounding box center [650, 50] width 10 height 14
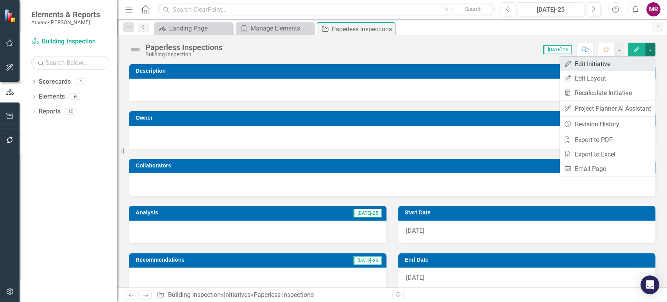
click at [595, 65] on link "Edit Edit Initiative" at bounding box center [607, 64] width 95 height 14
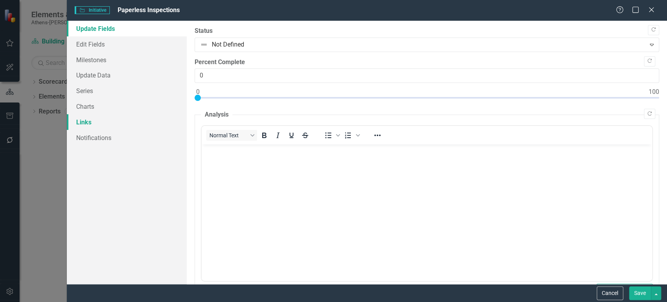
click at [91, 119] on link "Links" at bounding box center [127, 122] width 120 height 16
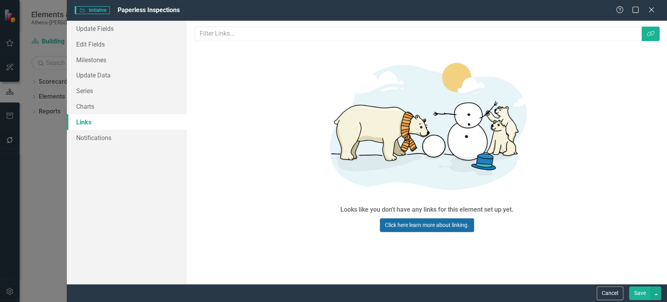
click at [417, 218] on link "Click here learn more about linking." at bounding box center [427, 225] width 94 height 14
click at [107, 25] on link "Update Fields" at bounding box center [127, 29] width 120 height 16
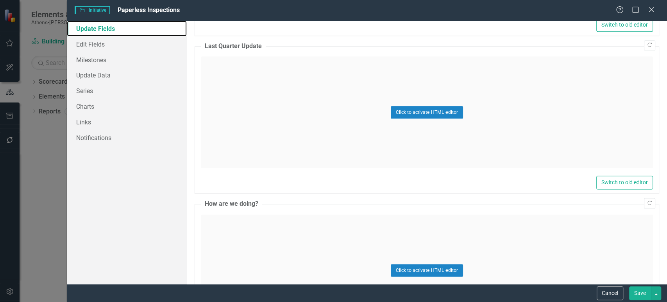
scroll to position [729, 0]
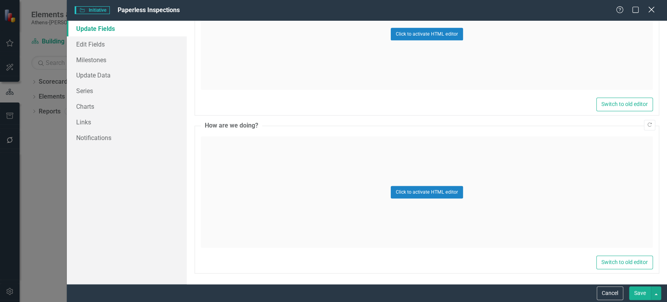
click at [654, 10] on icon "Close" at bounding box center [651, 9] width 10 height 7
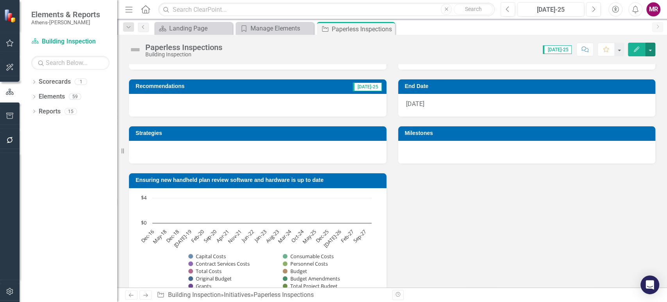
scroll to position [0, 0]
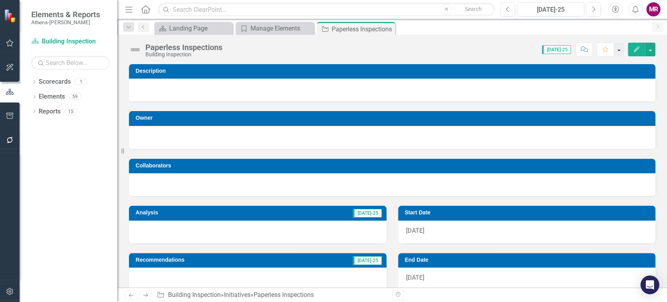
click at [619, 51] on button "button" at bounding box center [619, 50] width 10 height 14
click at [527, 45] on div "Score: N/A Jul-25 Completed Comment Favorite Edit" at bounding box center [440, 49] width 429 height 13
click at [390, 29] on icon "Close" at bounding box center [388, 29] width 8 height 6
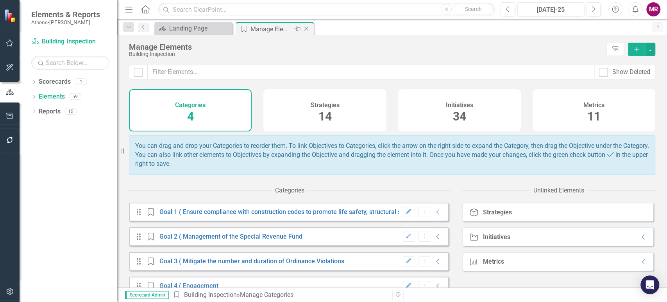
click at [307, 27] on icon "Close" at bounding box center [306, 29] width 8 height 6
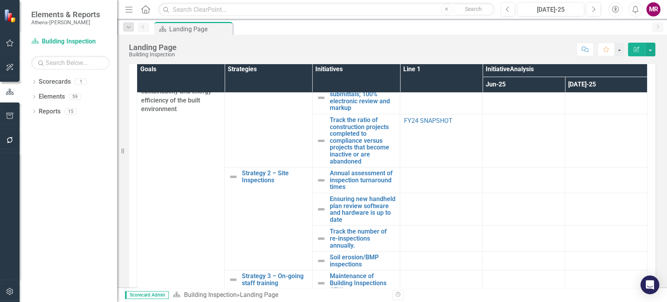
scroll to position [43, 0]
click at [367, 174] on link "Annual assessment of inspection turnaround times" at bounding box center [363, 180] width 66 height 21
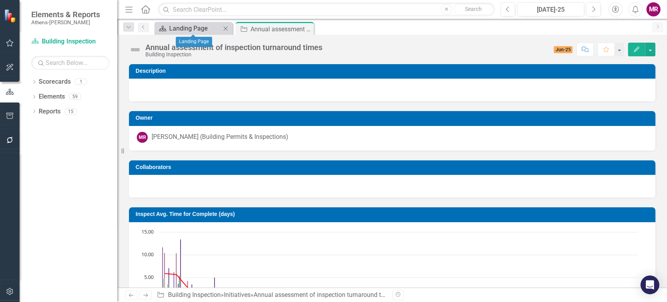
click at [203, 27] on div "Landing Page" at bounding box center [195, 28] width 52 height 10
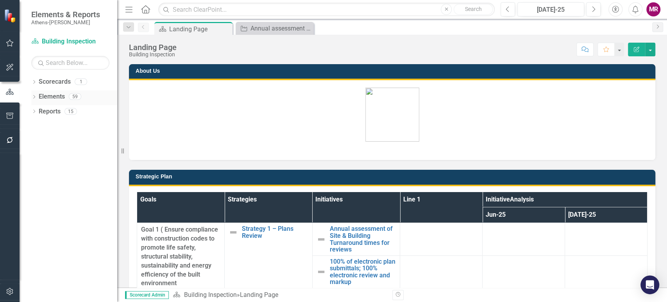
click at [41, 95] on link "Elements" at bounding box center [52, 96] width 26 height 9
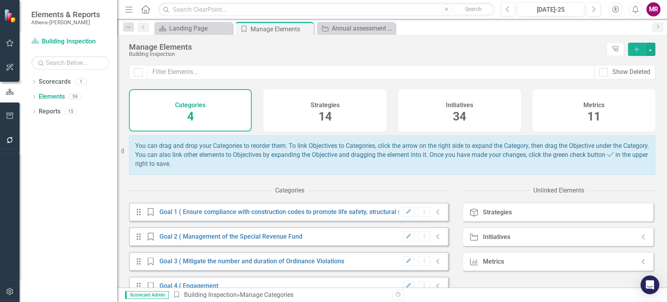
click at [467, 115] on div "Initiatives 34" at bounding box center [459, 110] width 123 height 42
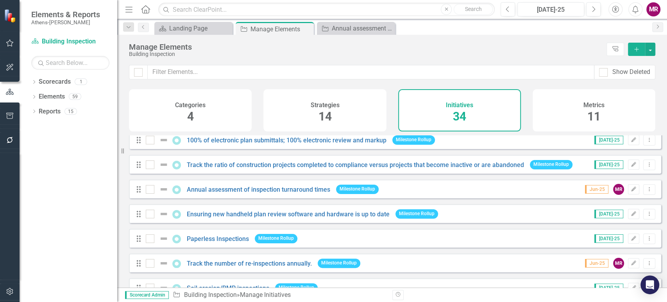
scroll to position [43, 0]
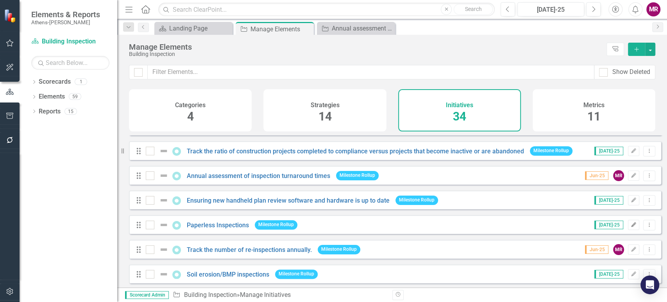
click at [631, 227] on icon "button" at bounding box center [633, 224] width 5 height 5
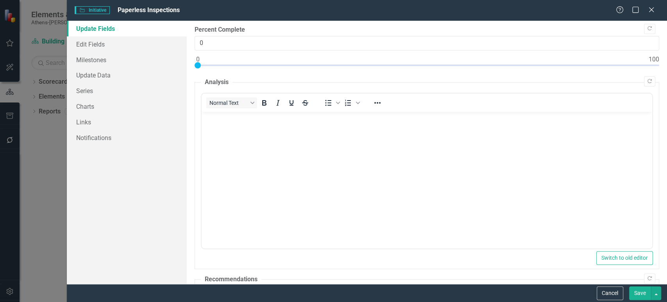
scroll to position [0, 0]
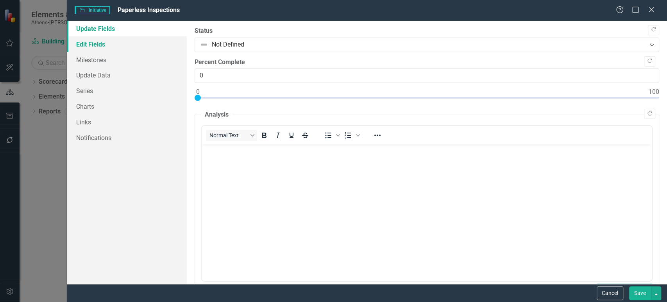
click at [92, 46] on link "Edit Fields" at bounding box center [127, 44] width 120 height 16
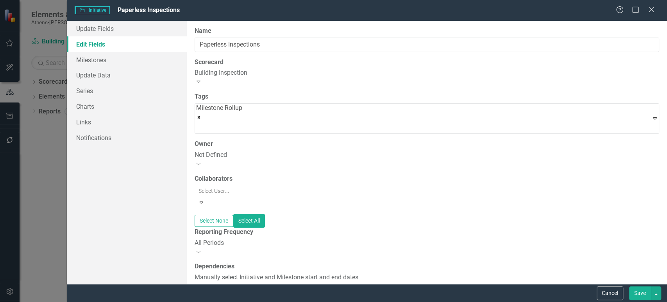
click at [202, 78] on icon "Expand" at bounding box center [199, 81] width 8 height 6
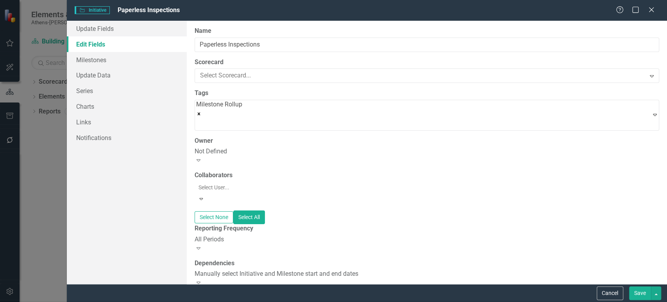
click at [202, 157] on icon "Expand" at bounding box center [199, 160] width 8 height 6
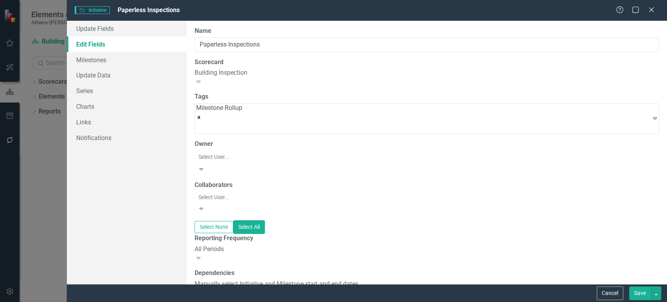
scroll to position [1302, 0]
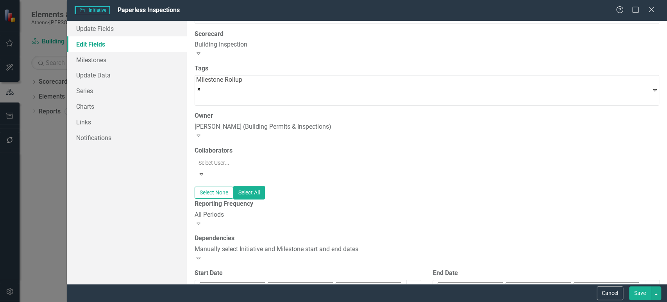
scroll to position [43, 0]
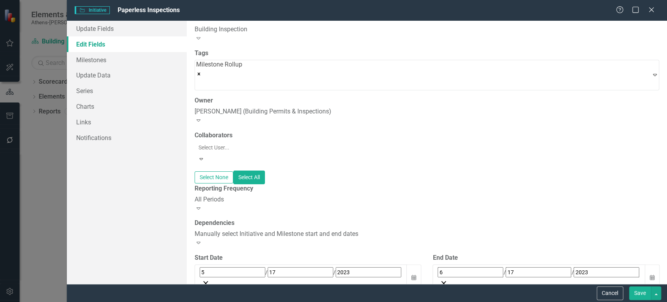
click at [202, 239] on icon "Expand" at bounding box center [199, 242] width 8 height 6
click at [516, 301] on div "Manually select Initiative and Milestone start and end dates" at bounding box center [335, 308] width 654 height 9
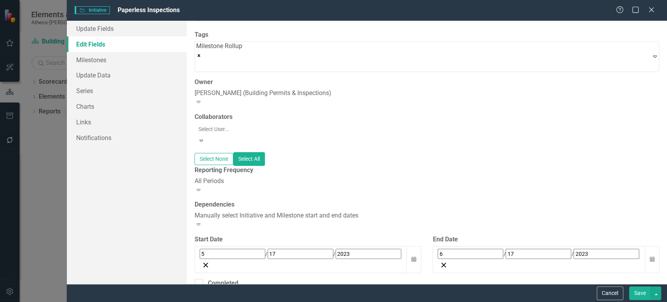
scroll to position [0, 0]
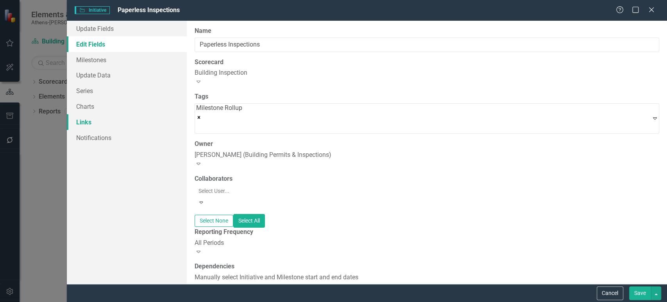
click at [83, 118] on link "Links" at bounding box center [127, 122] width 120 height 16
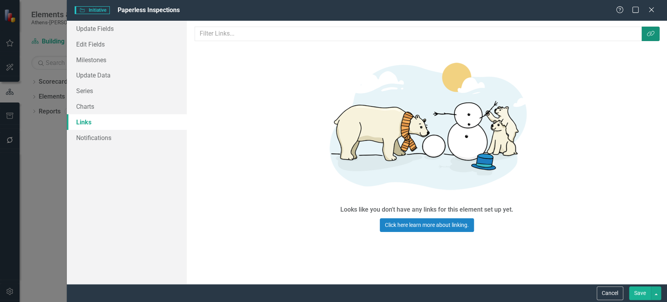
click at [650, 34] on icon "Link Tag" at bounding box center [651, 33] width 8 height 6
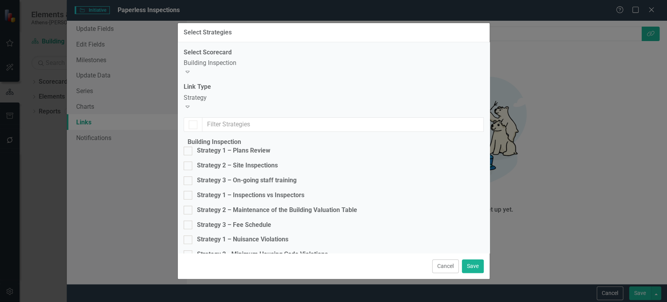
checkbox input "false"
click at [192, 161] on div at bounding box center [188, 165] width 9 height 9
click at [189, 161] on input "Strategy 2 – Site Inspections" at bounding box center [186, 163] width 5 height 5
checkbox input "true"
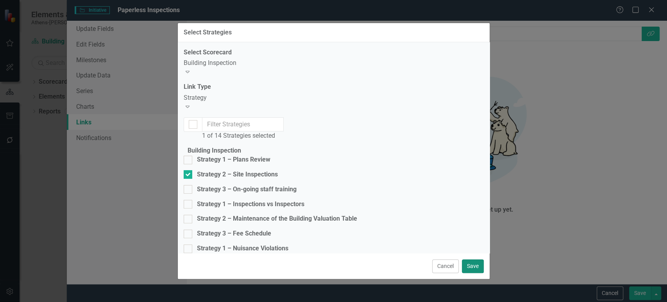
click at [474, 265] on button "Save" at bounding box center [473, 266] width 22 height 14
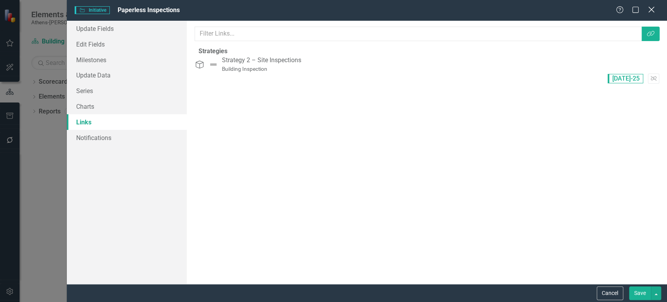
click at [653, 7] on icon "Close" at bounding box center [651, 9] width 10 height 7
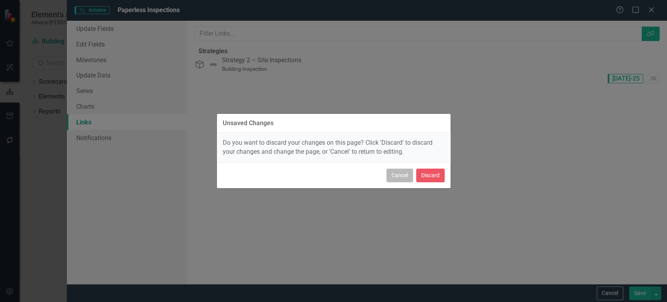
click at [401, 174] on button "Cancel" at bounding box center [399, 175] width 27 height 14
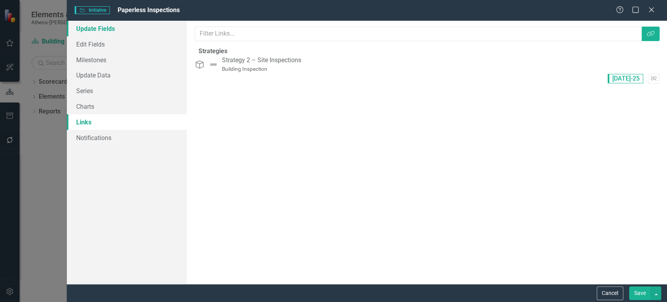
click at [104, 32] on link "Update Fields" at bounding box center [127, 29] width 120 height 16
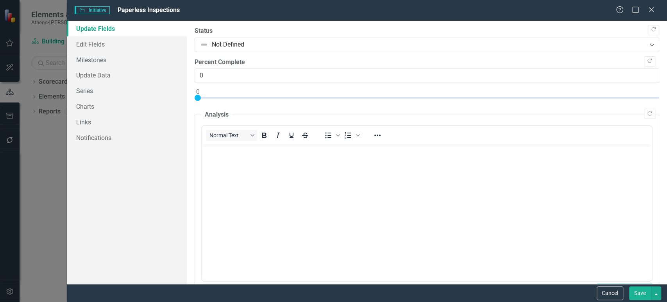
click at [98, 10] on span "Initiative Initiative" at bounding box center [92, 10] width 35 height 8
click at [101, 76] on link "Update Data" at bounding box center [127, 75] width 120 height 16
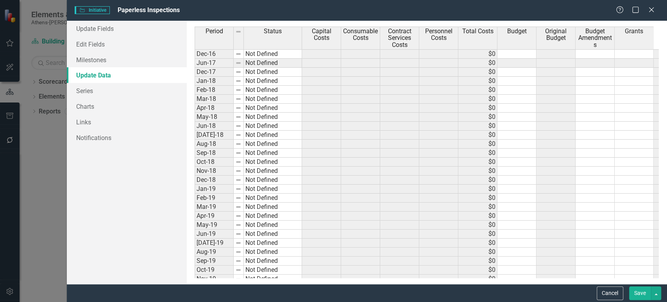
click at [635, 292] on button "Save" at bounding box center [640, 293] width 22 height 14
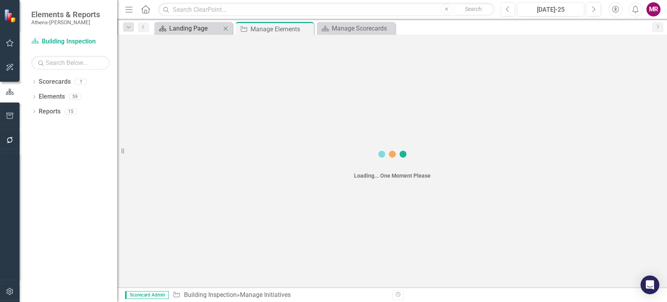
click at [195, 30] on div "Landing Page" at bounding box center [195, 28] width 52 height 10
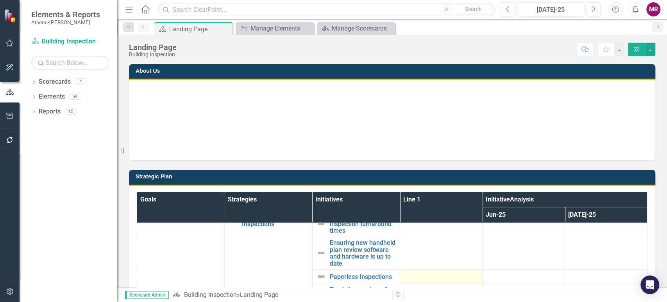
scroll to position [87, 0]
